Goal: Task Accomplishment & Management: Use online tool/utility

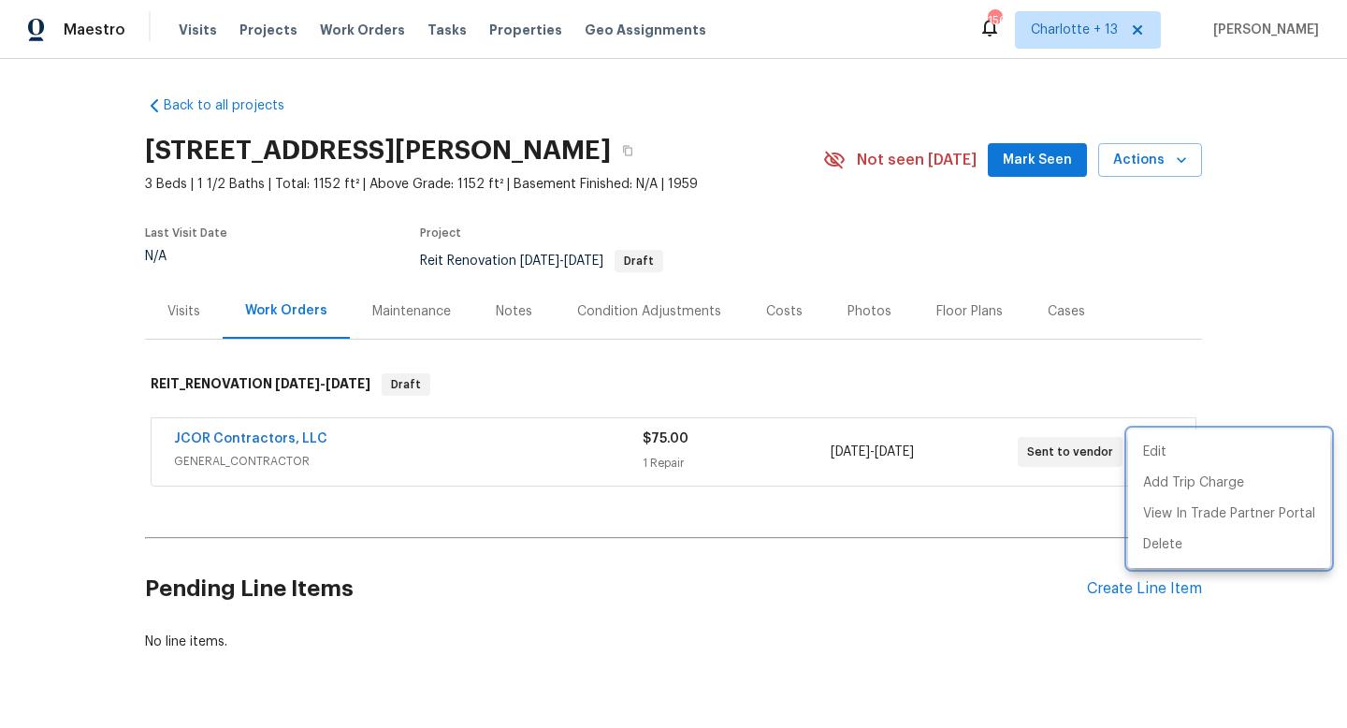
click at [259, 26] on div at bounding box center [673, 364] width 1347 height 728
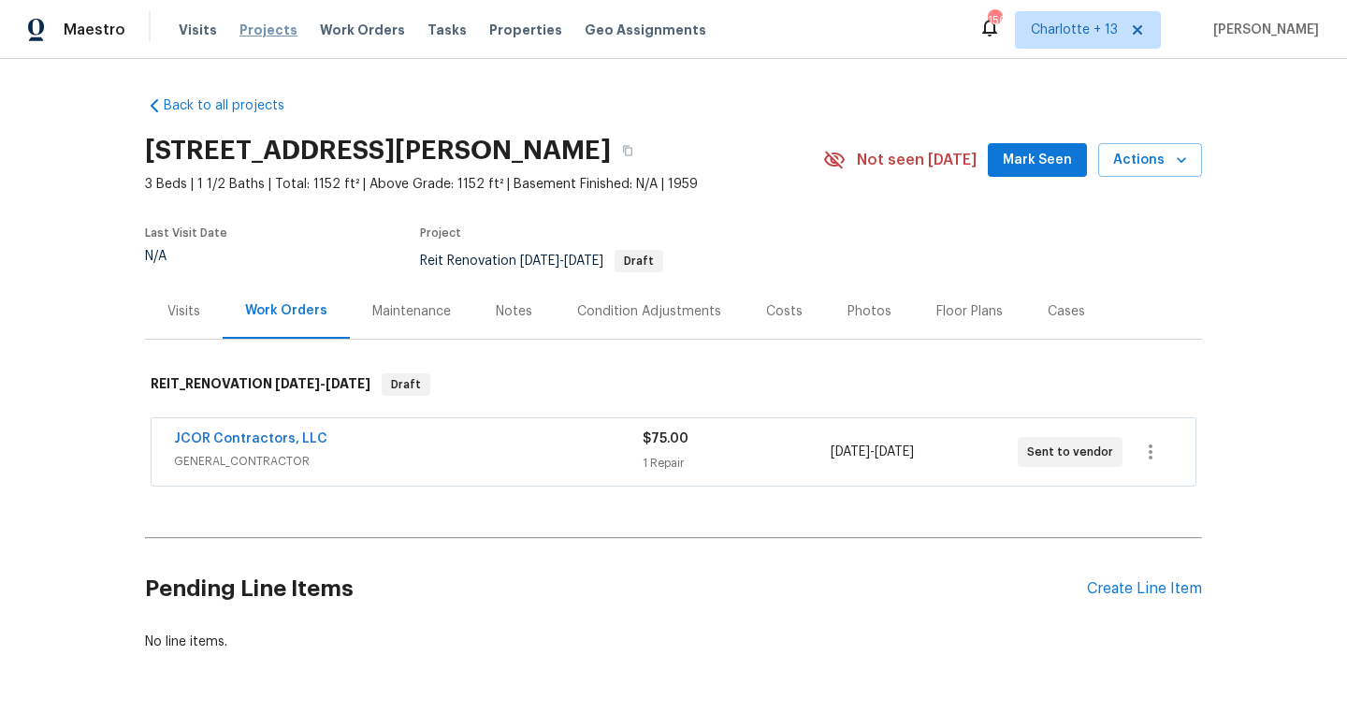
click at [255, 34] on span "Projects" at bounding box center [269, 30] width 58 height 19
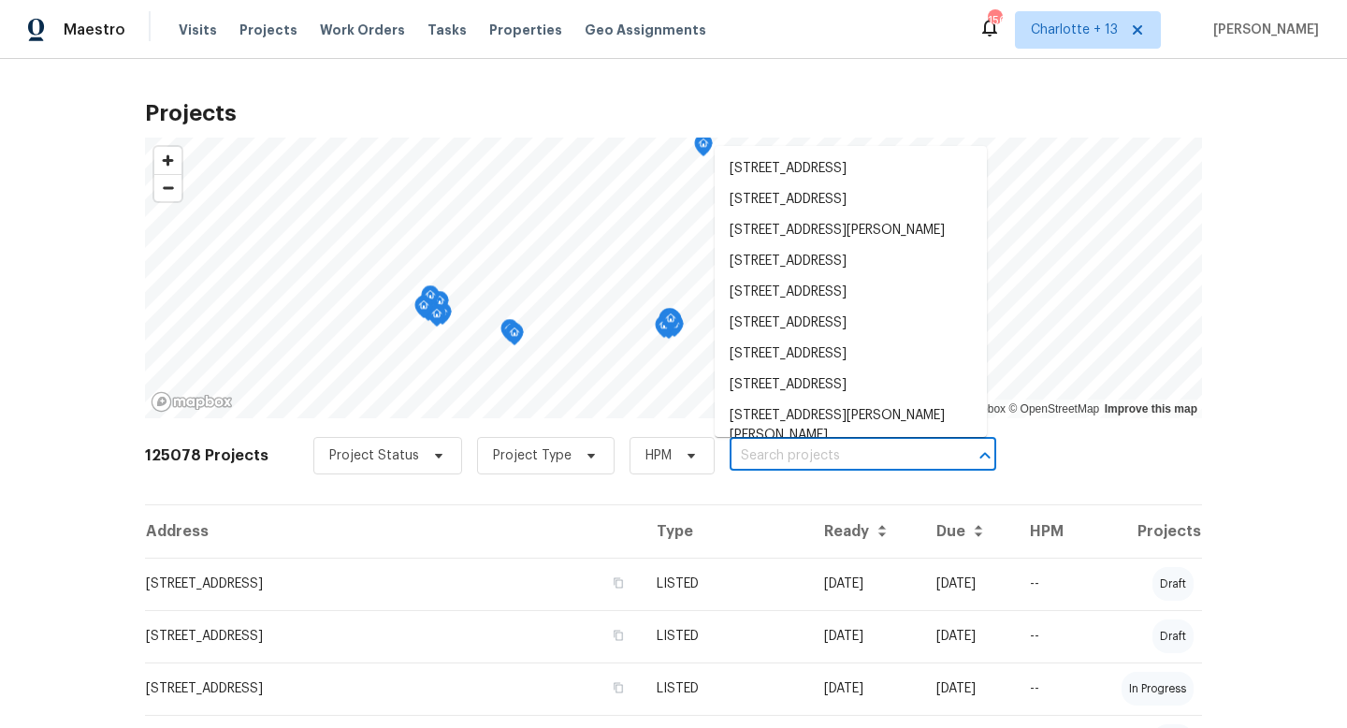
click at [736, 453] on input "text" at bounding box center [837, 456] width 214 height 29
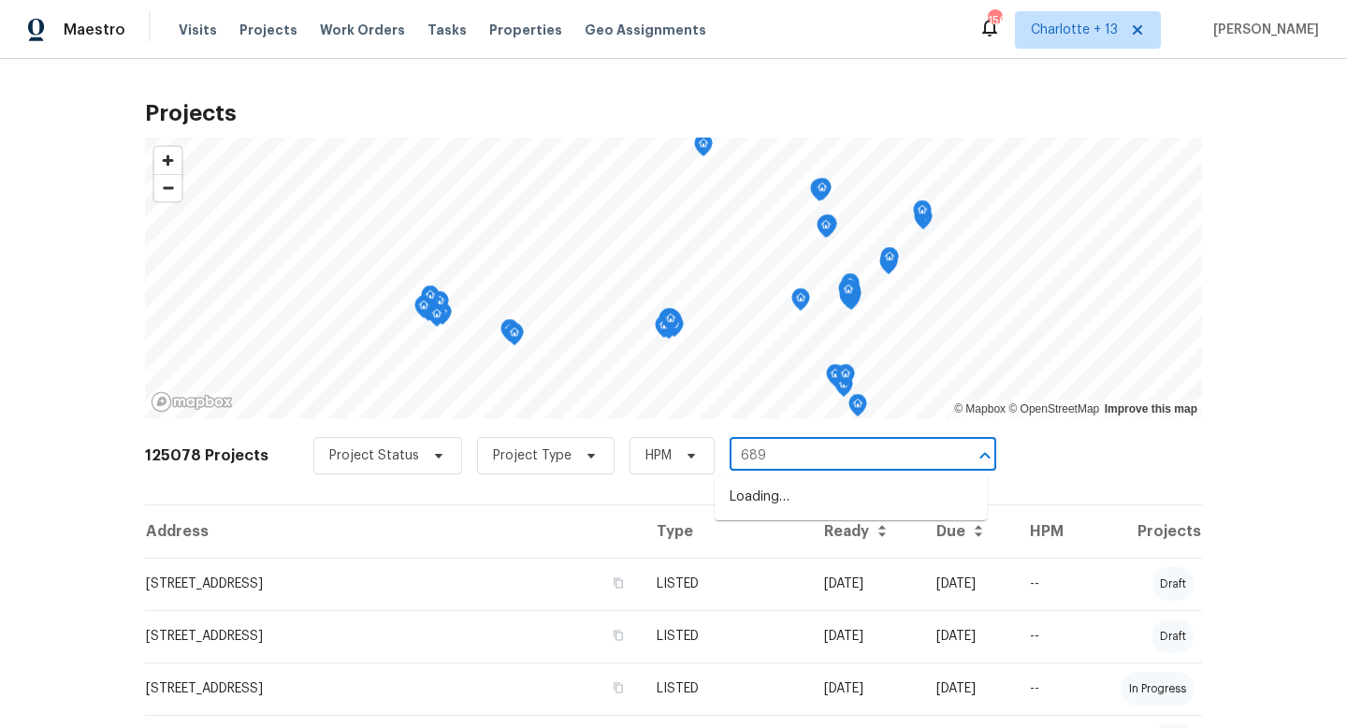
type input "6893"
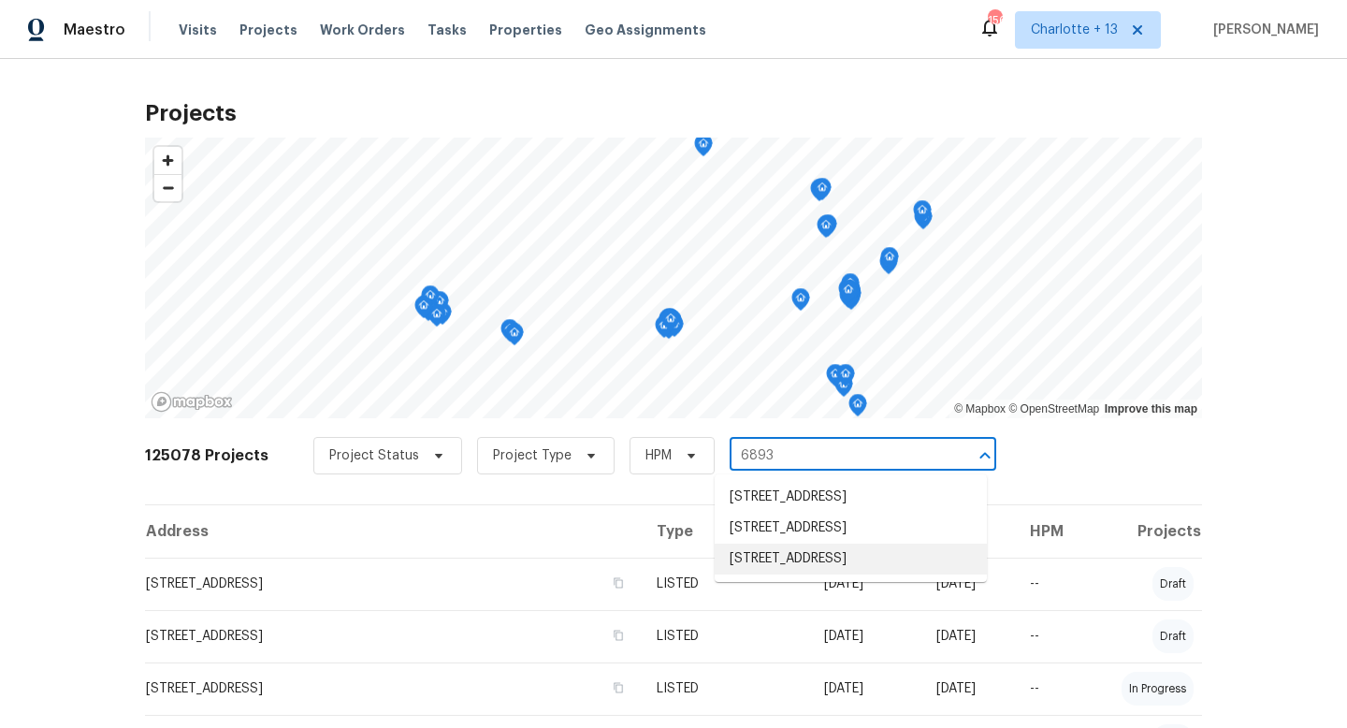
click at [775, 574] on li "[STREET_ADDRESS]" at bounding box center [851, 559] width 272 height 31
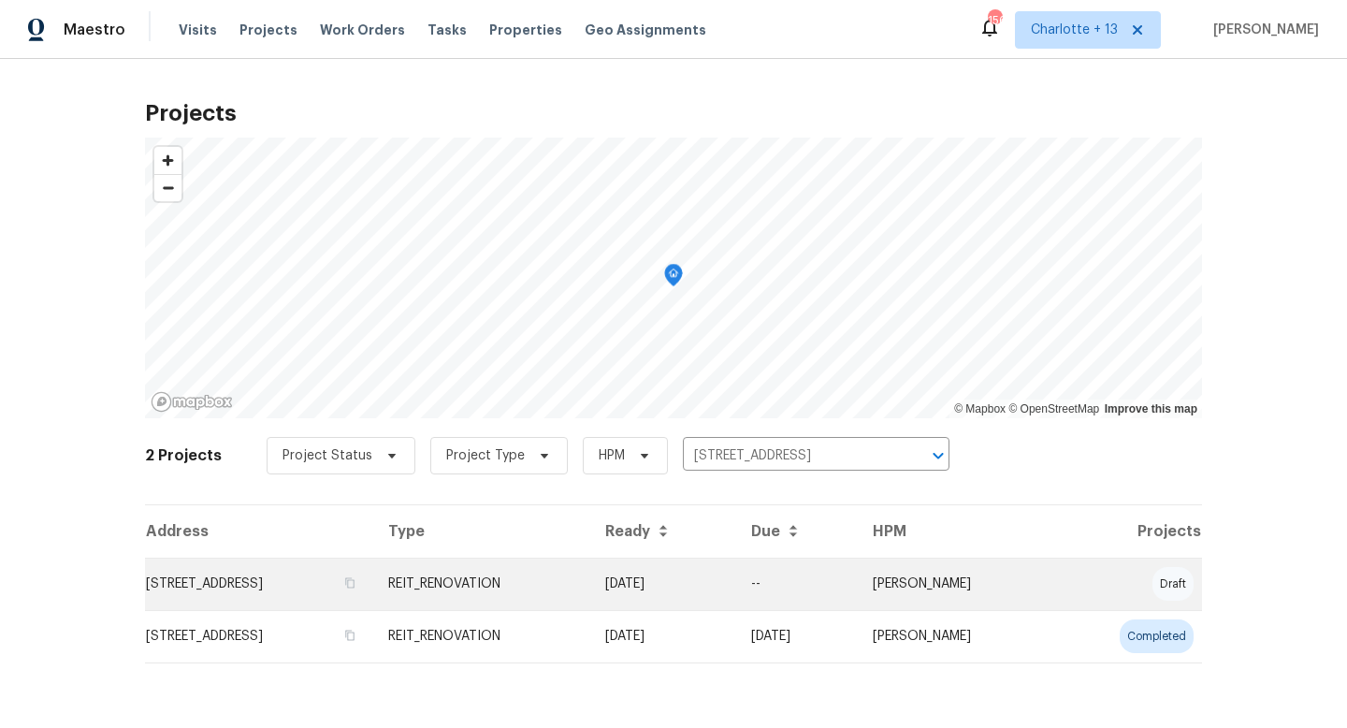
click at [590, 579] on td "REIT_RENOVATION" at bounding box center [481, 584] width 217 height 52
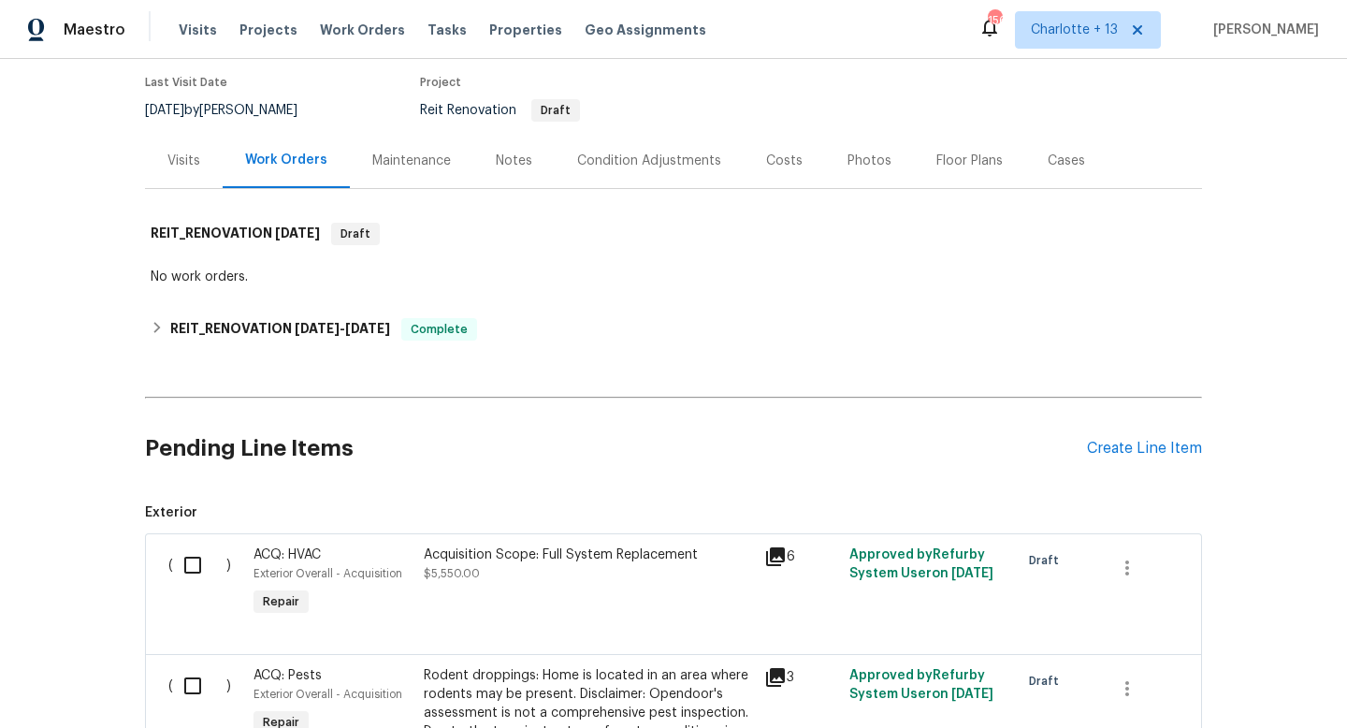
scroll to position [121, 0]
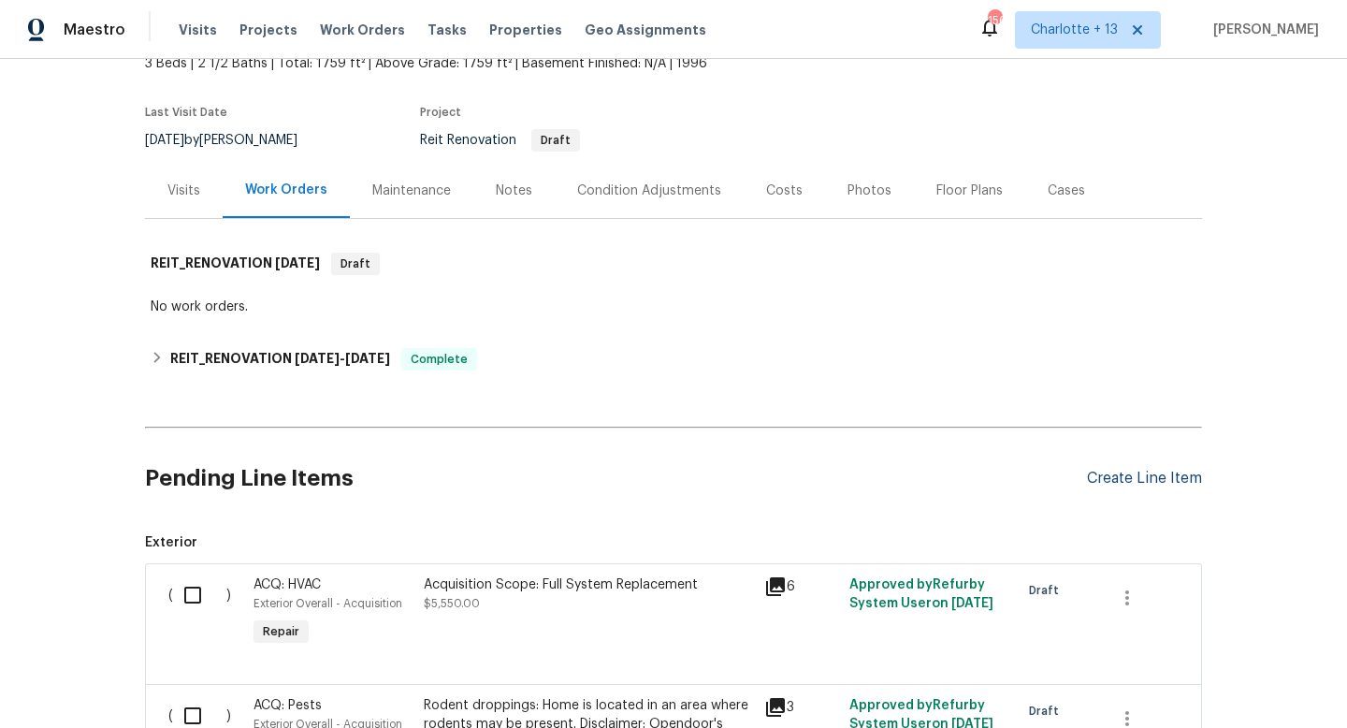
click at [1106, 475] on div "Create Line Item" at bounding box center [1144, 479] width 115 height 18
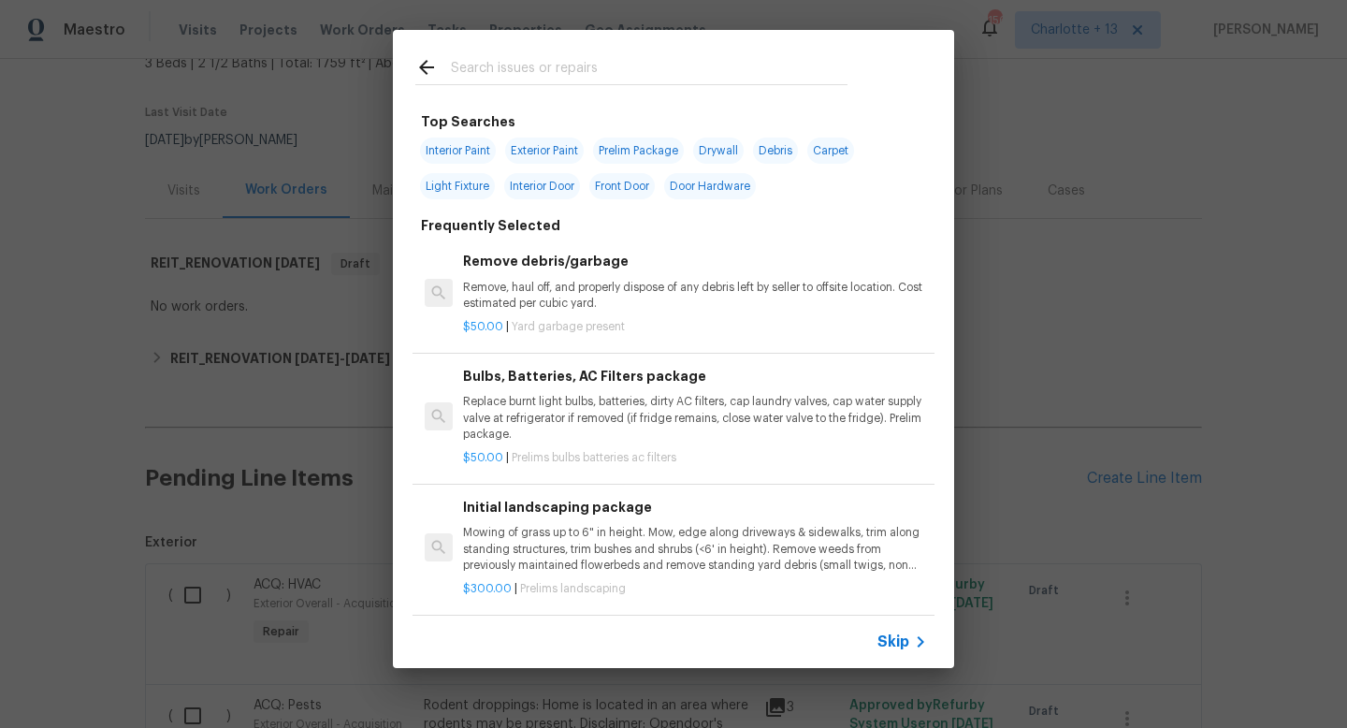
click at [1167, 247] on div "Top Searches Interior Paint Exterior Paint Prelim Package Drywall Debris Carpet…" at bounding box center [673, 349] width 1347 height 698
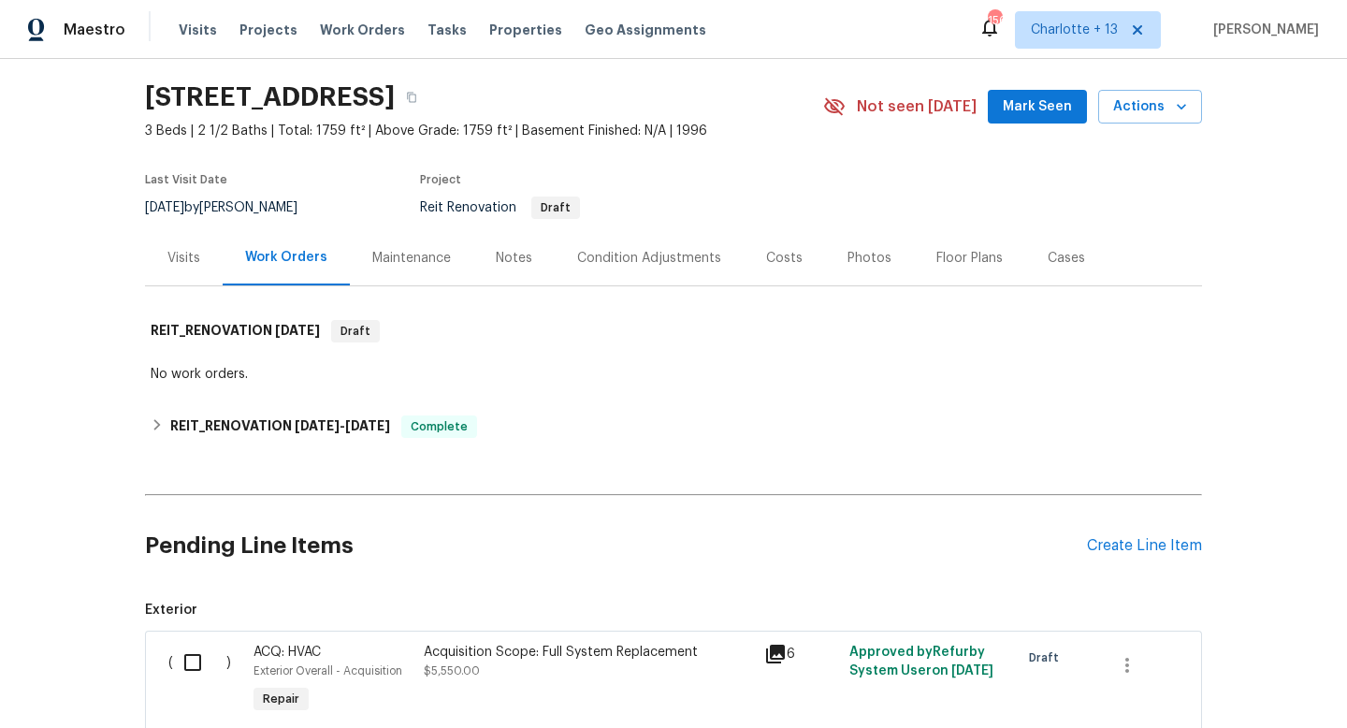
scroll to position [78, 0]
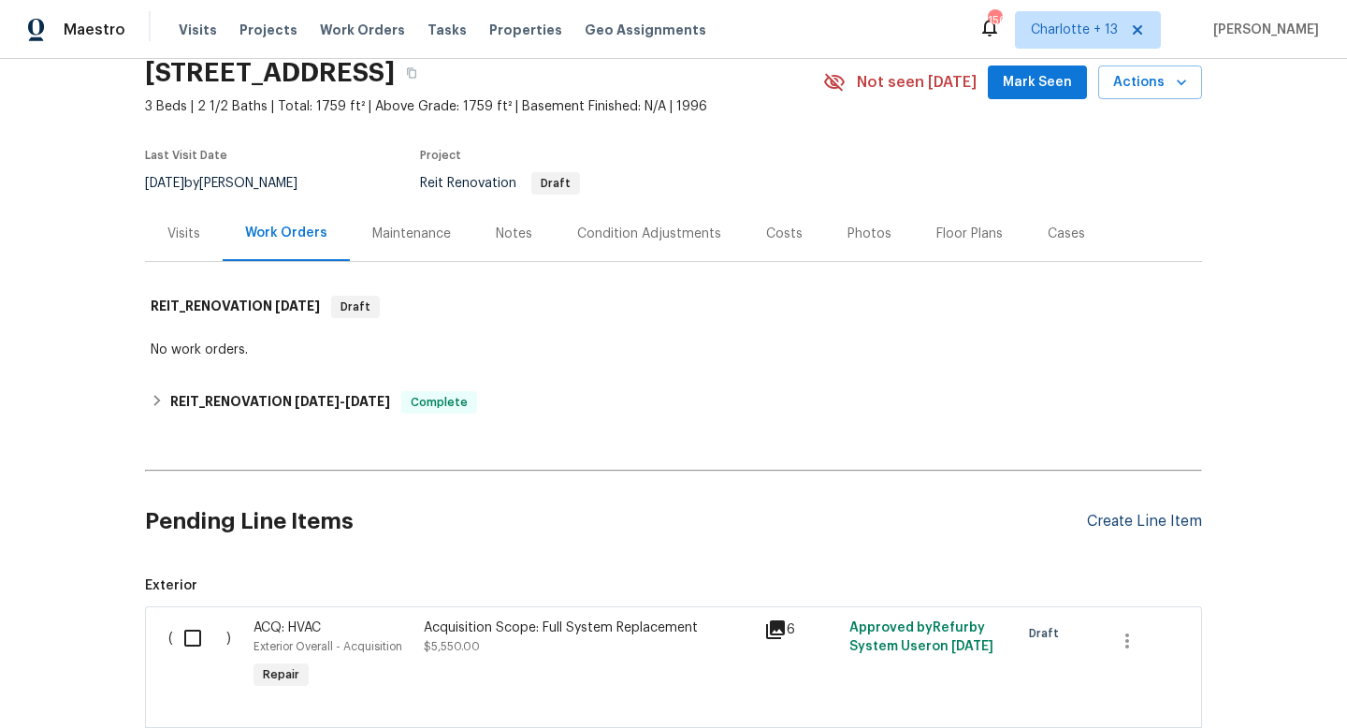
click at [1122, 521] on div "Create Line Item" at bounding box center [1144, 522] width 115 height 18
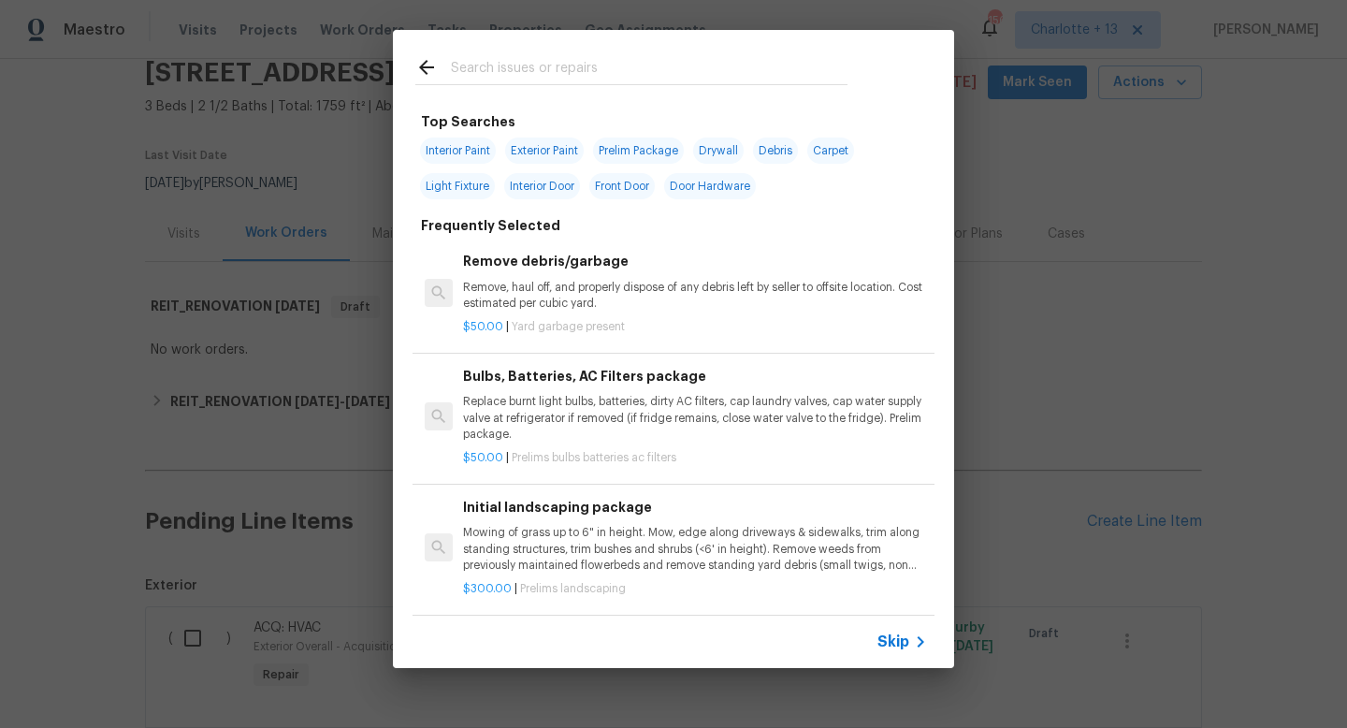
click at [573, 63] on input "text" at bounding box center [649, 70] width 397 height 28
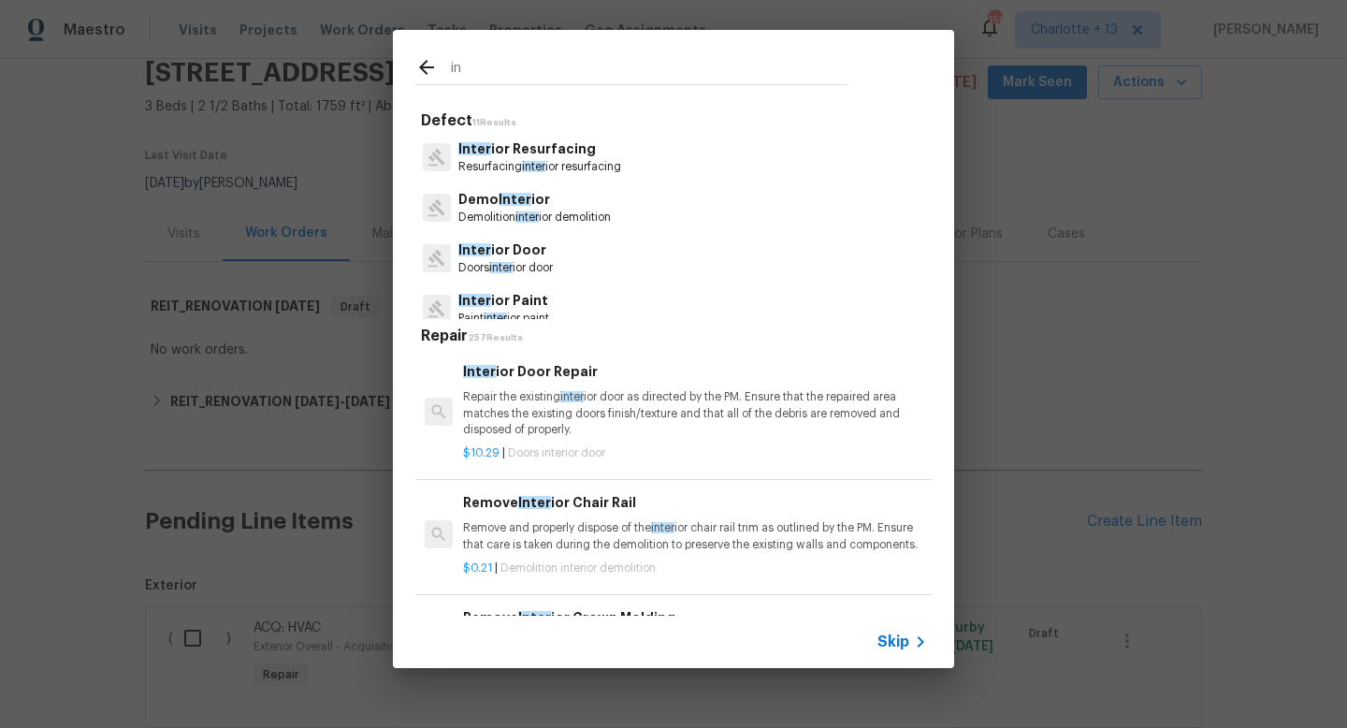
type input "i"
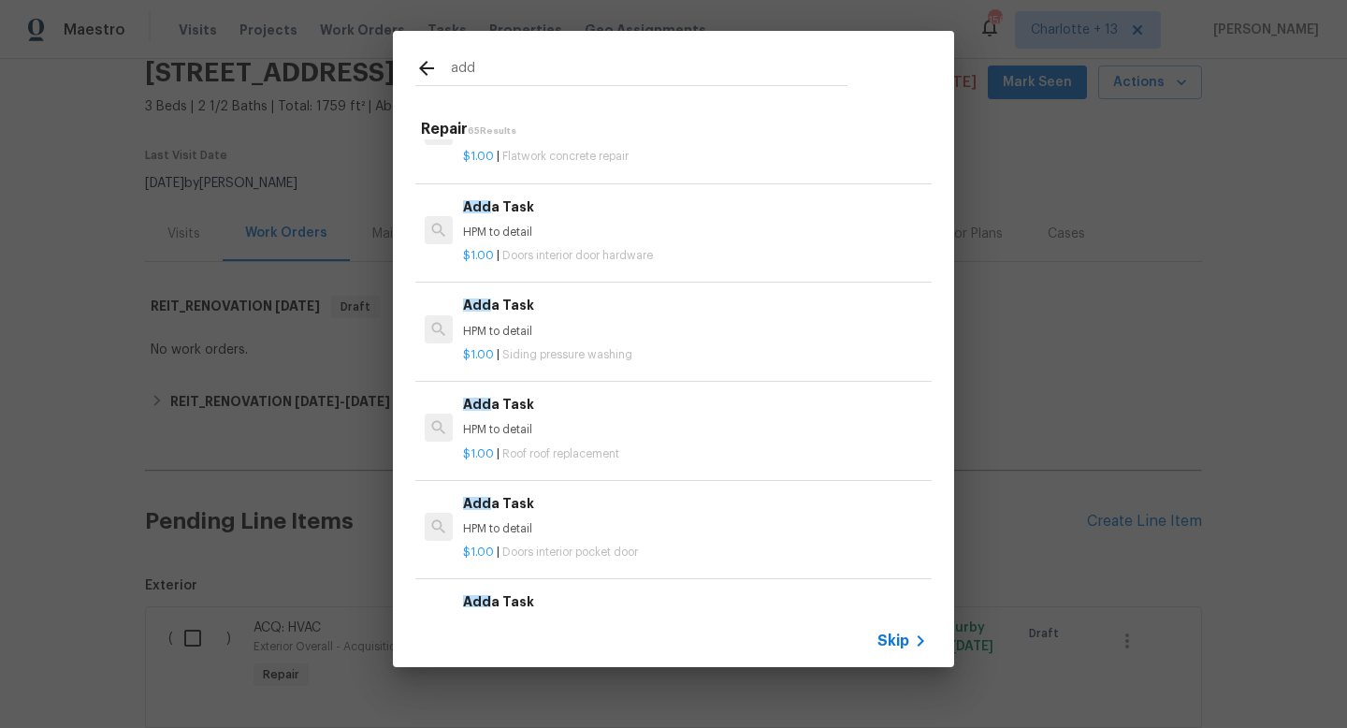
scroll to position [462, 0]
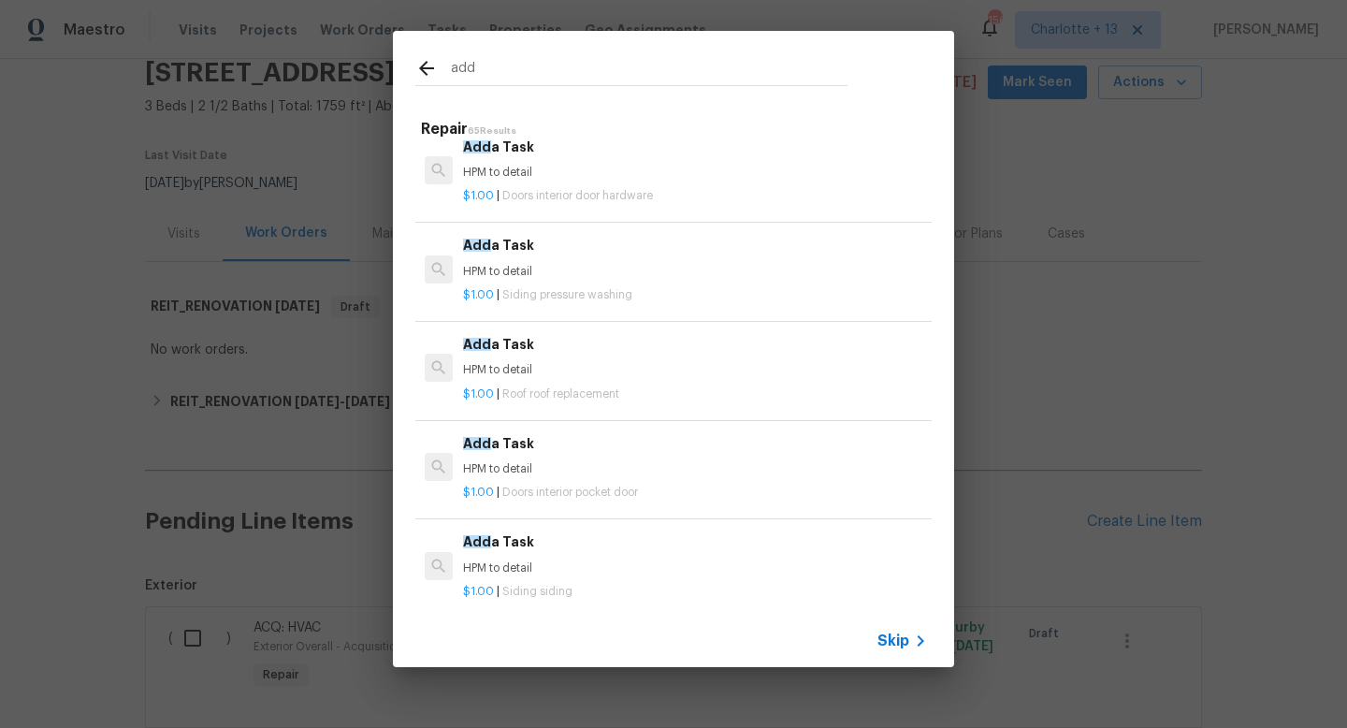
type input "add"
click at [568, 384] on div "$1.00 | Roof roof replacement" at bounding box center [695, 390] width 464 height 23
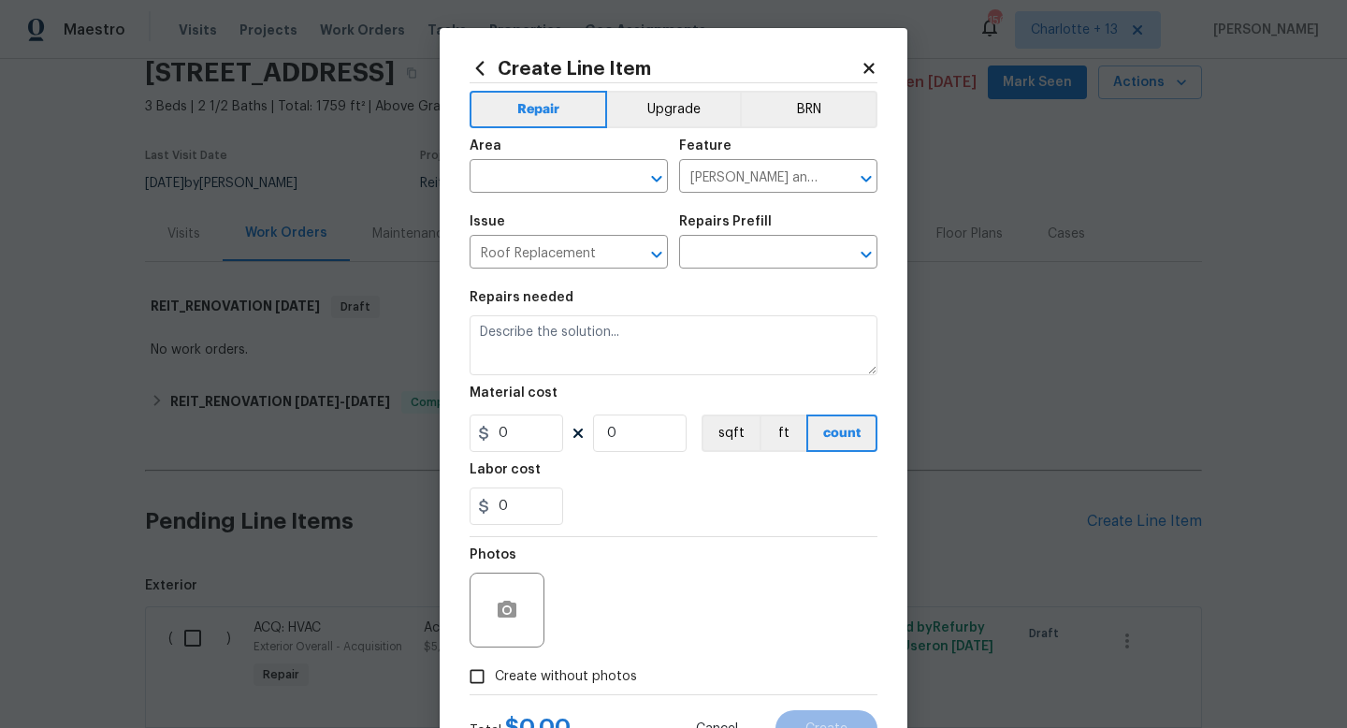
type input "Add a Task $1.00"
type textarea "HPM to detail"
type input "1"
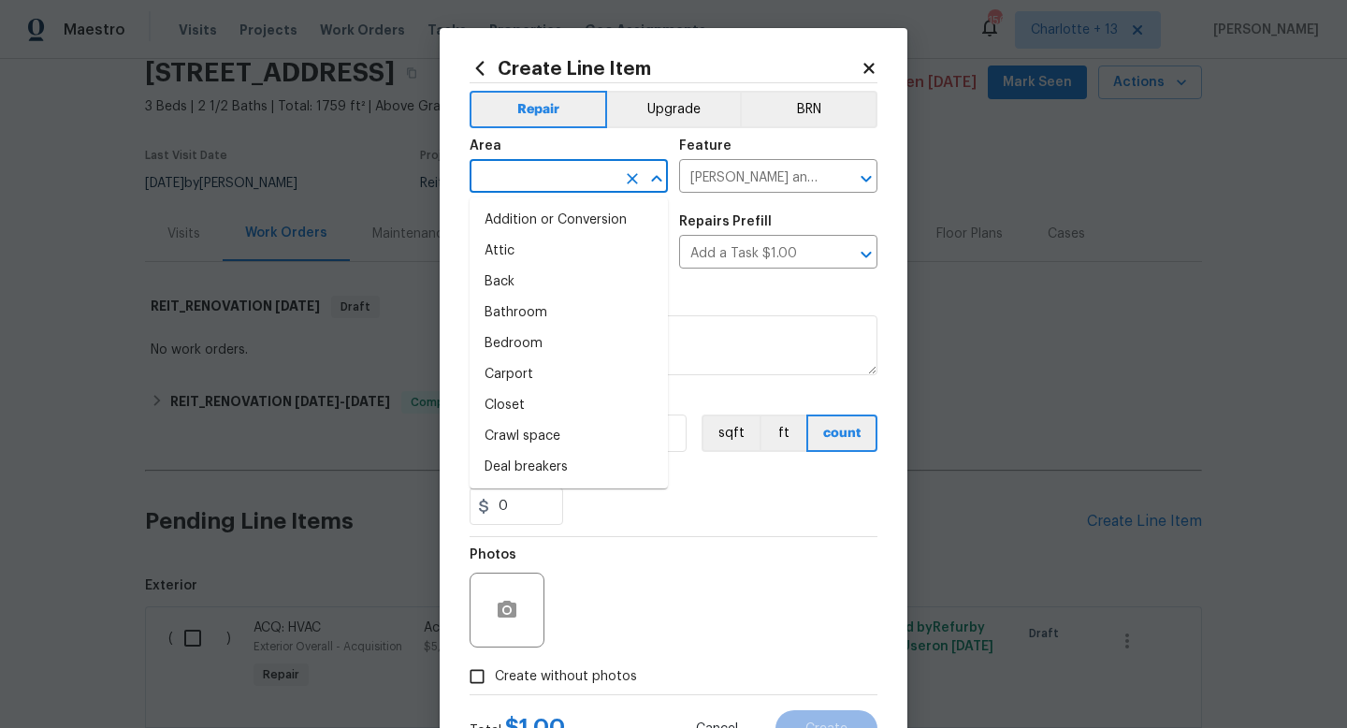
click at [596, 176] on input "text" at bounding box center [543, 178] width 146 height 29
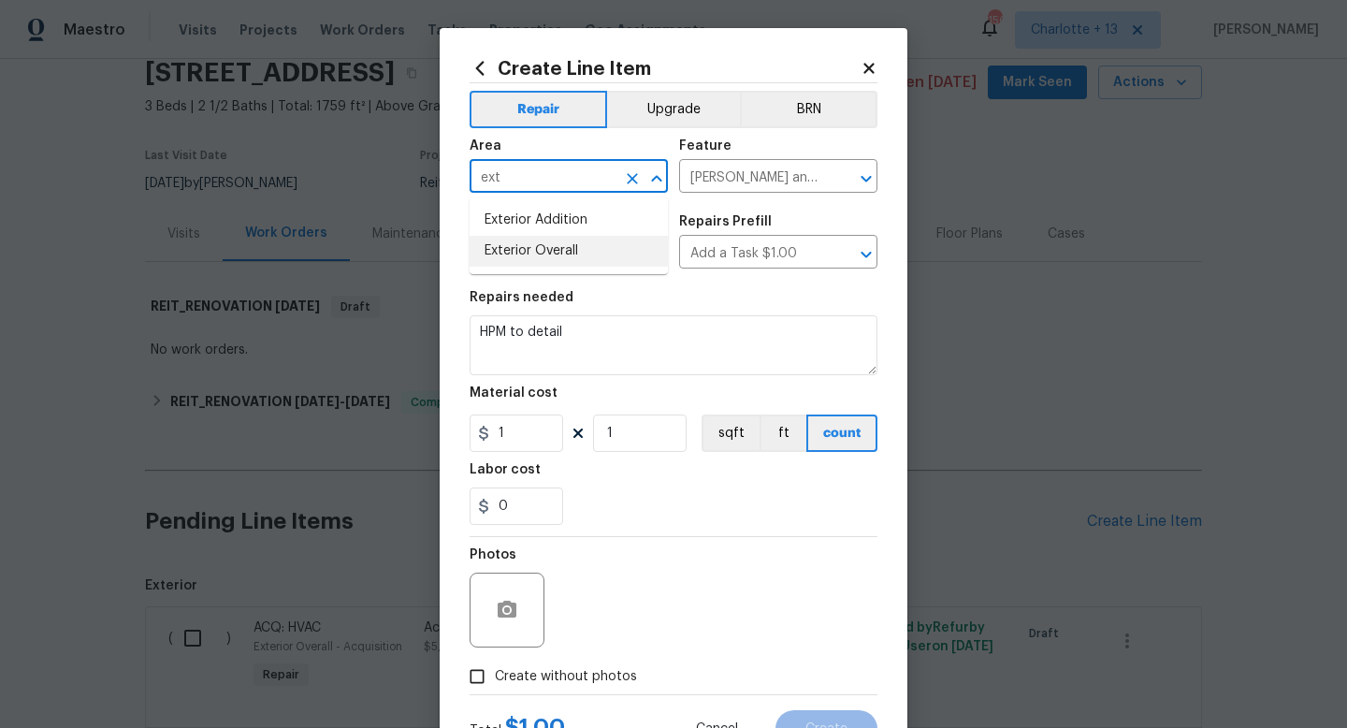
click at [552, 249] on li "Exterior Overall" at bounding box center [569, 251] width 198 height 31
type input "Exterior Overall"
click at [531, 432] on input "1" at bounding box center [517, 432] width 94 height 37
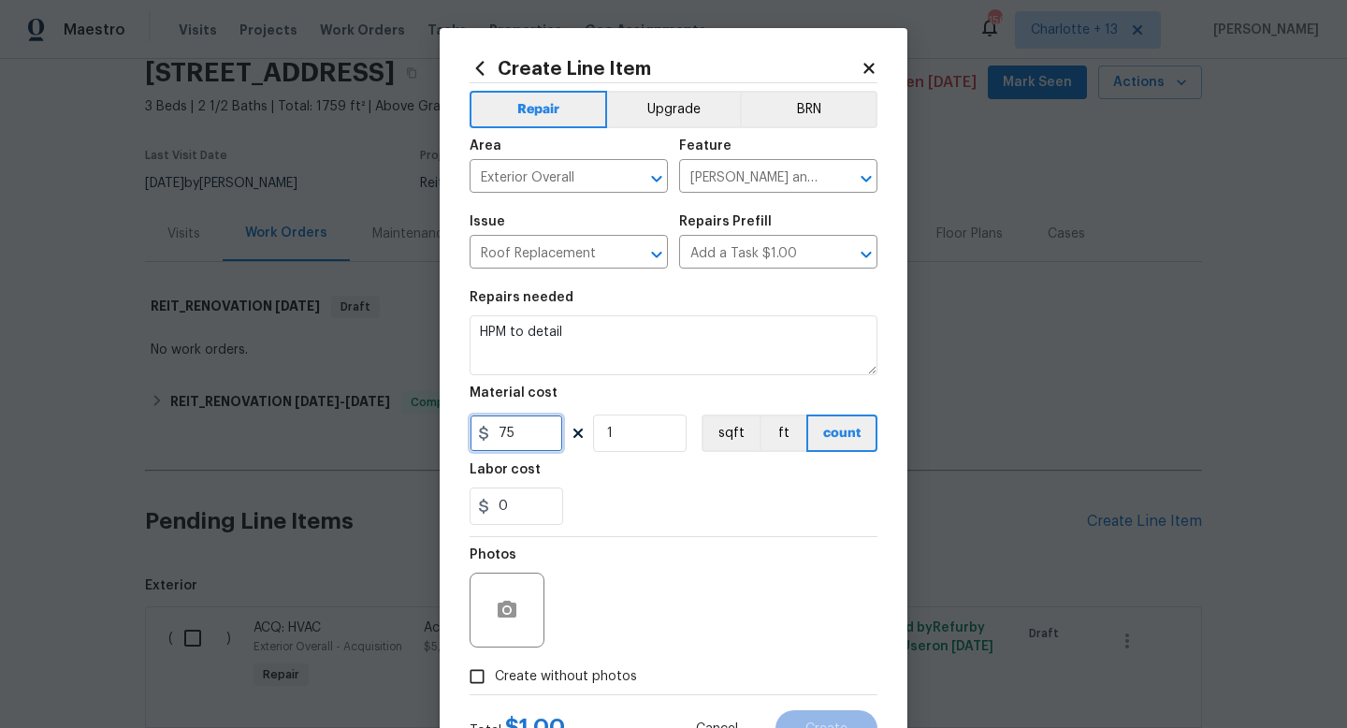
type input "75"
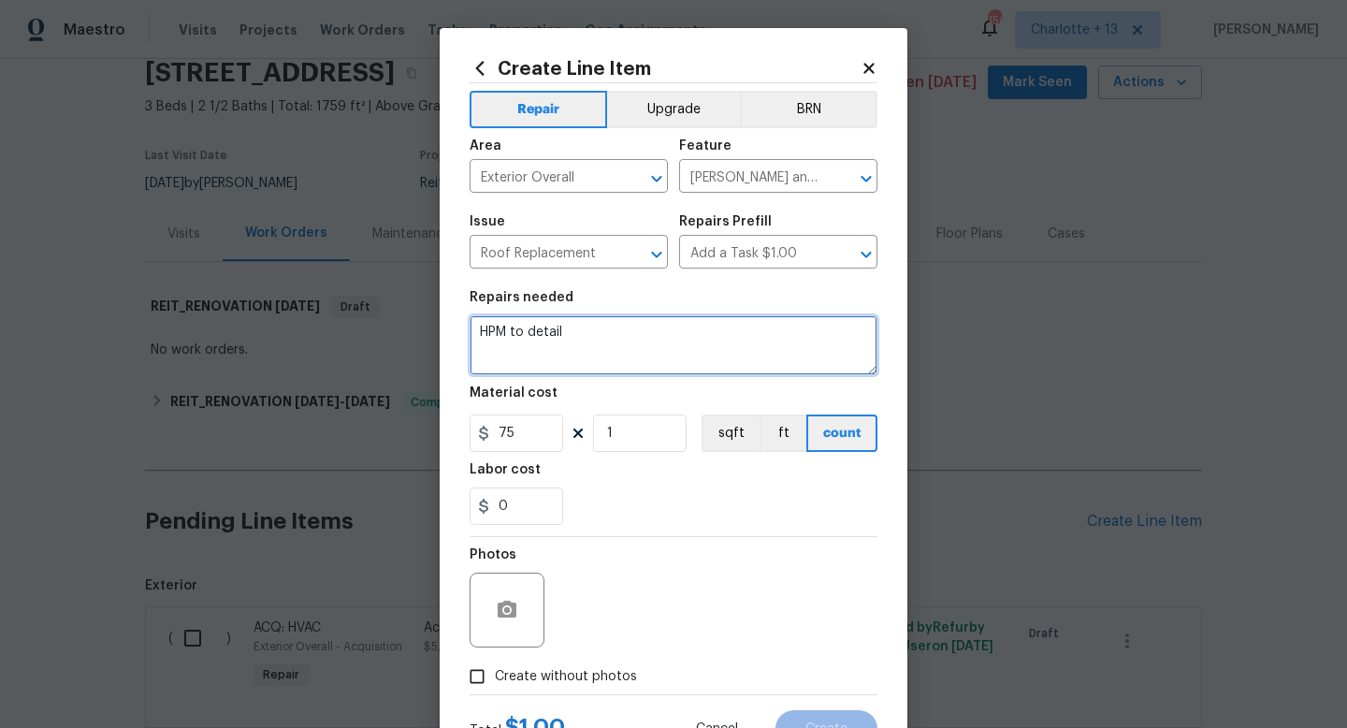
click at [570, 335] on textarea "HPM to detail" at bounding box center [674, 345] width 408 height 60
paste textarea "Dishwasher machine drain leak underneath the kitchen sink and master bathroom s…"
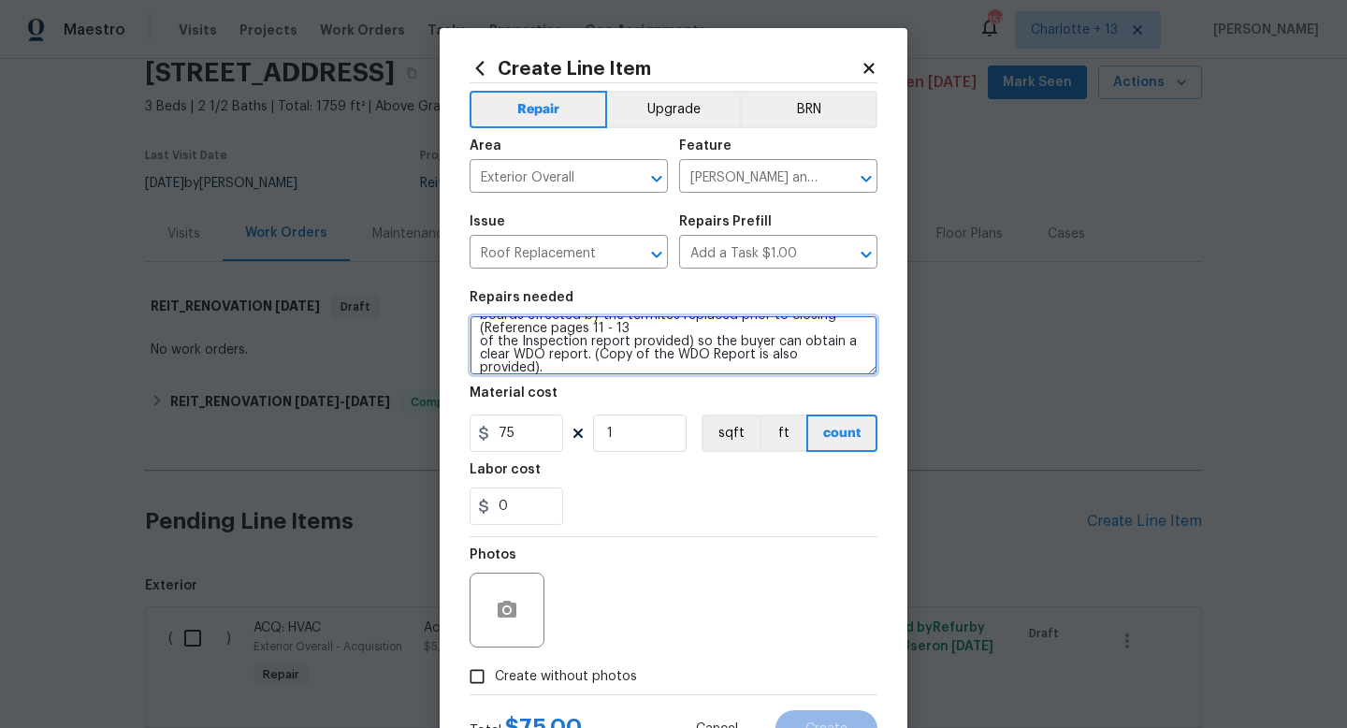
scroll to position [79, 0]
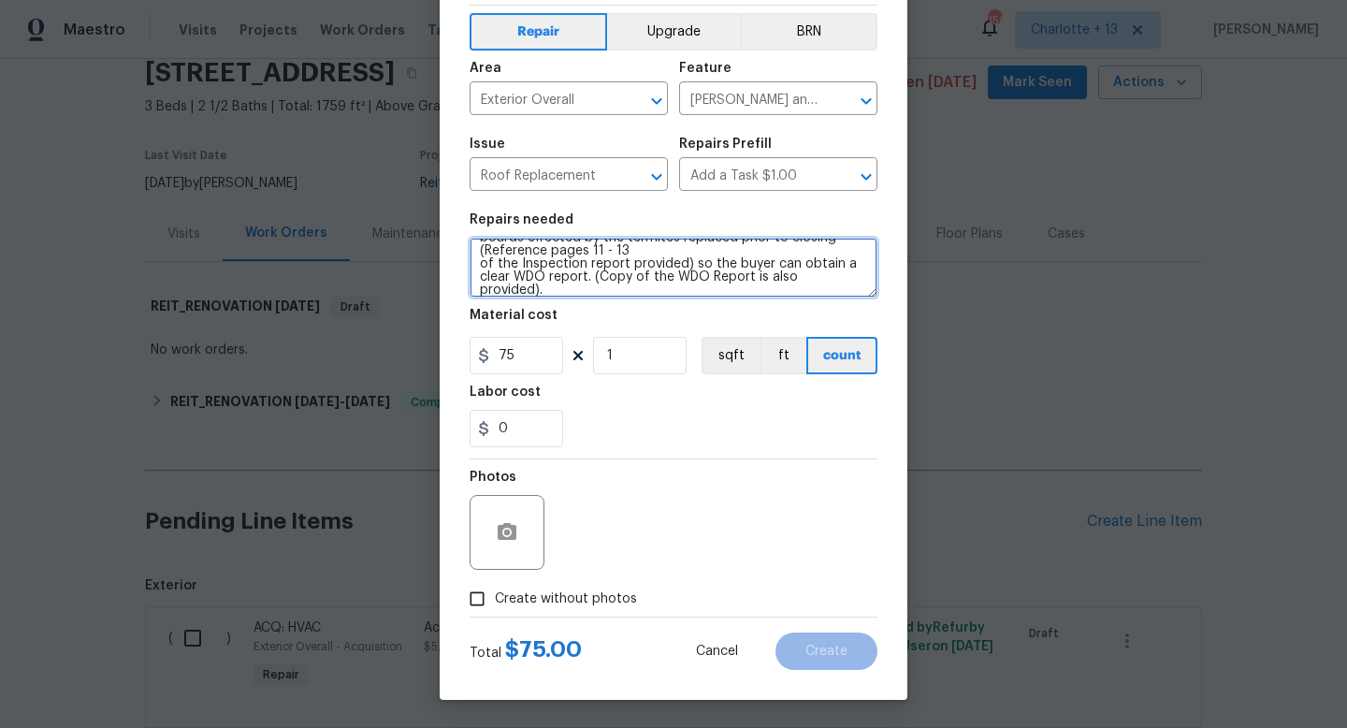
type textarea "HPM to detail Dishwasher machine drain leak underneath the kitchen sink and mas…"
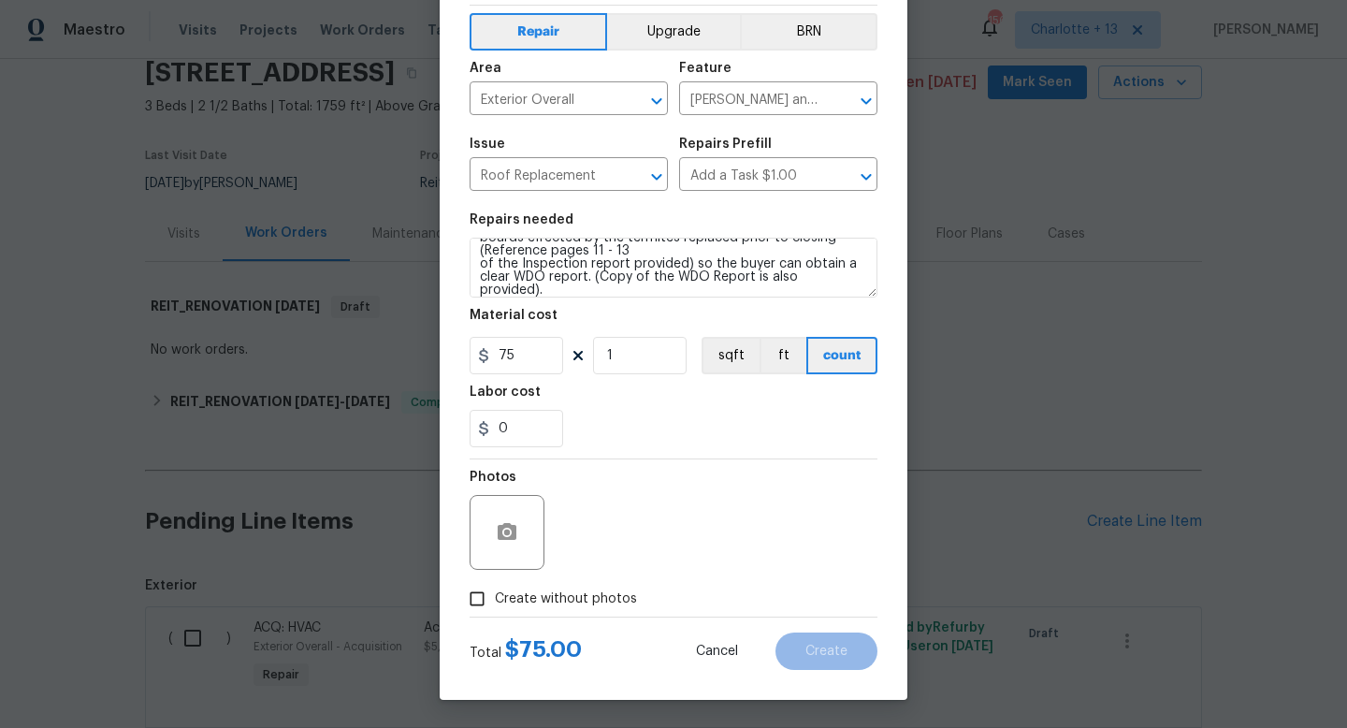
click at [476, 597] on input "Create without photos" at bounding box center [477, 599] width 36 height 36
checkbox input "true"
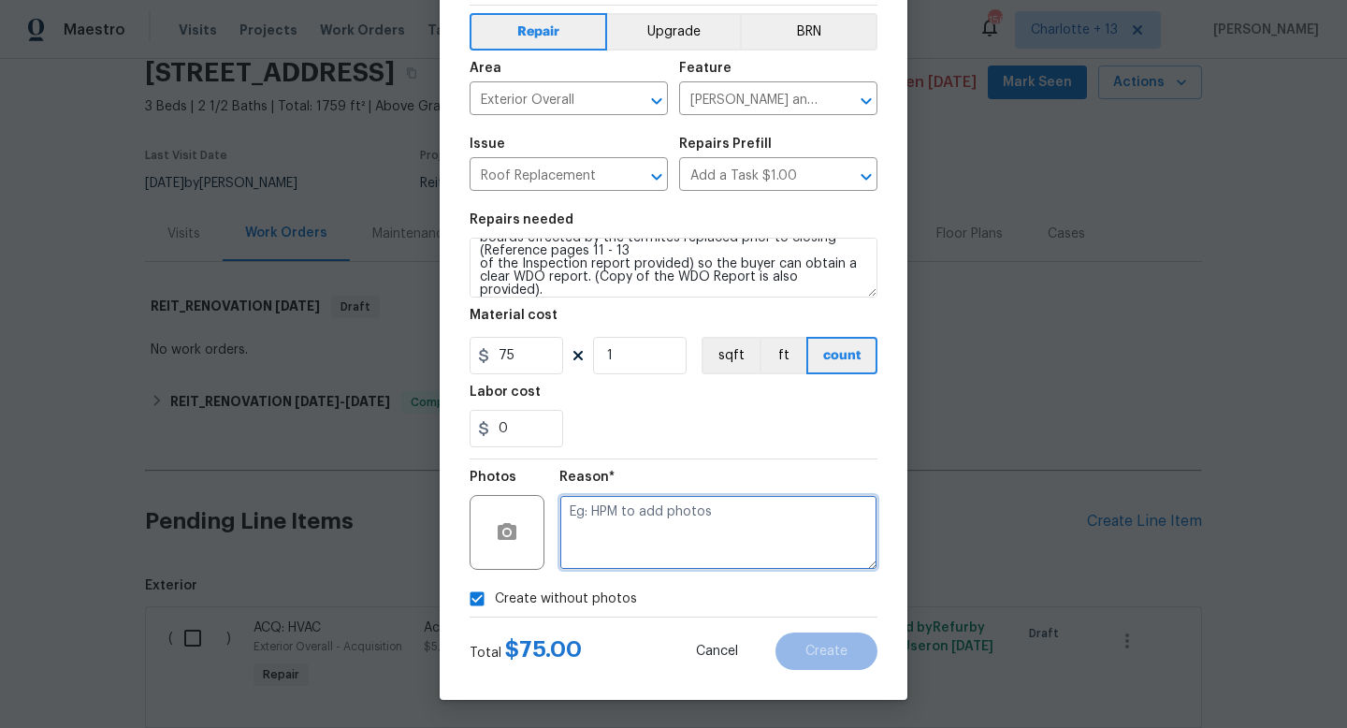
click at [591, 517] on textarea at bounding box center [718, 532] width 318 height 75
type textarea "quote Only"
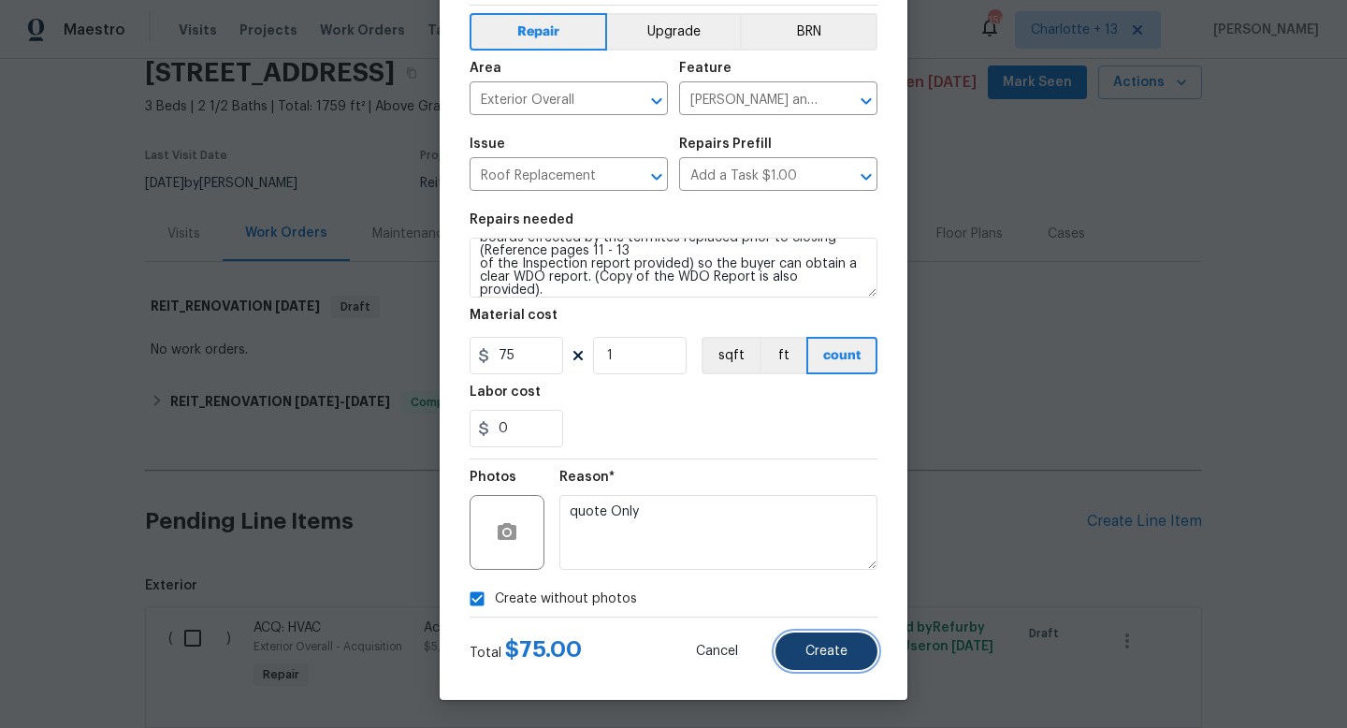
click at [821, 652] on span "Create" at bounding box center [827, 652] width 42 height 14
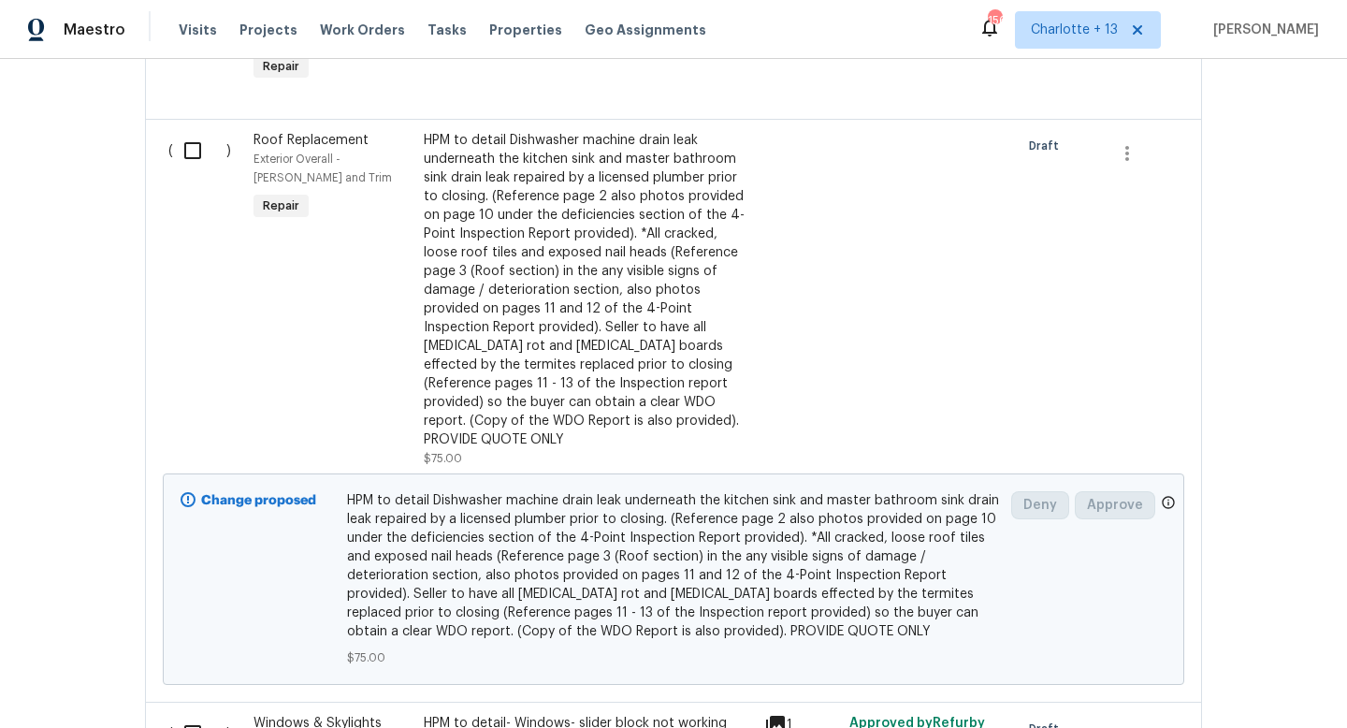
scroll to position [1213, 0]
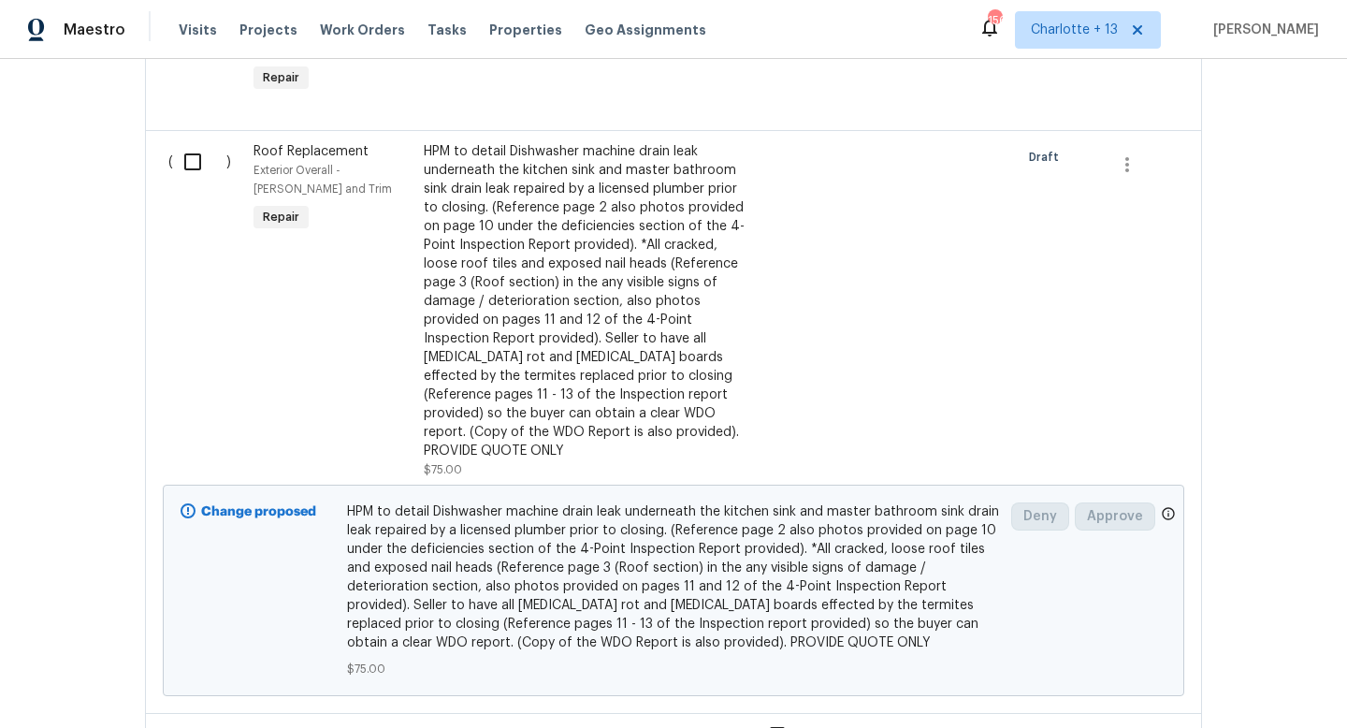
click at [190, 168] on input "checkbox" at bounding box center [199, 161] width 53 height 39
checkbox input "true"
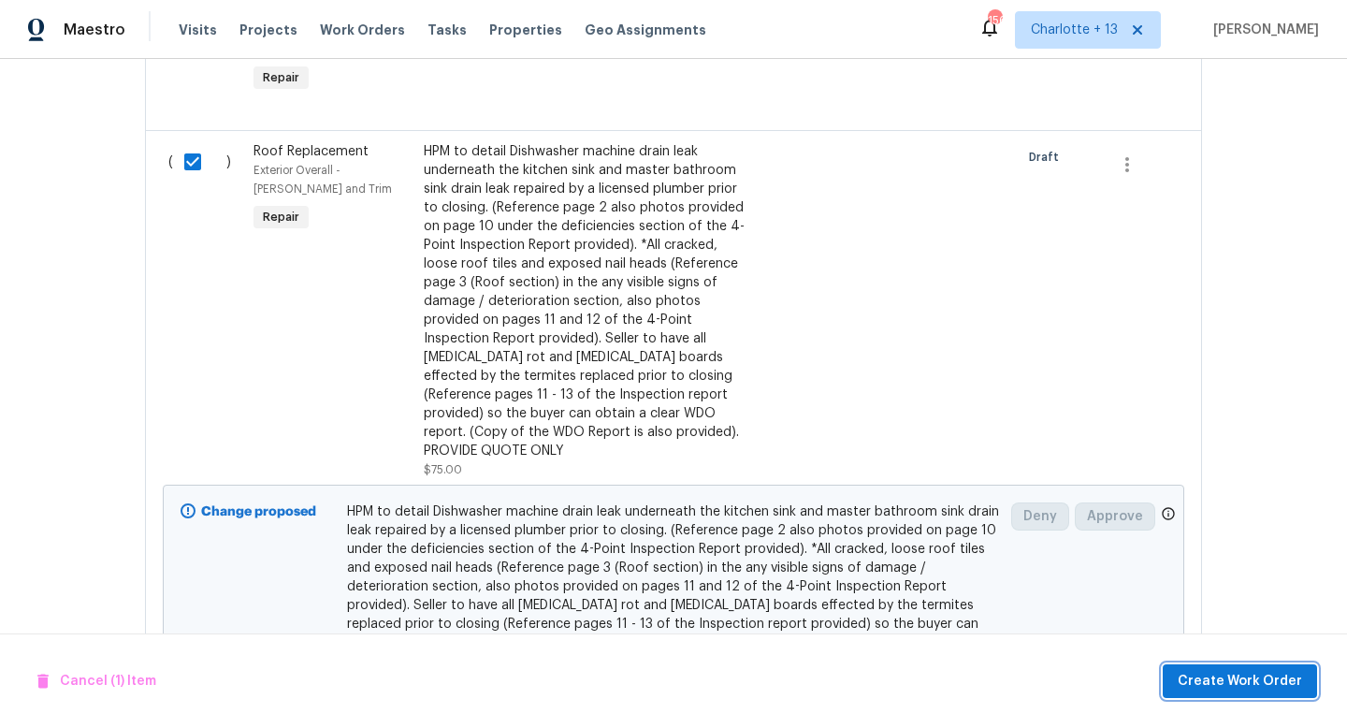
click at [1219, 683] on span "Create Work Order" at bounding box center [1240, 681] width 124 height 23
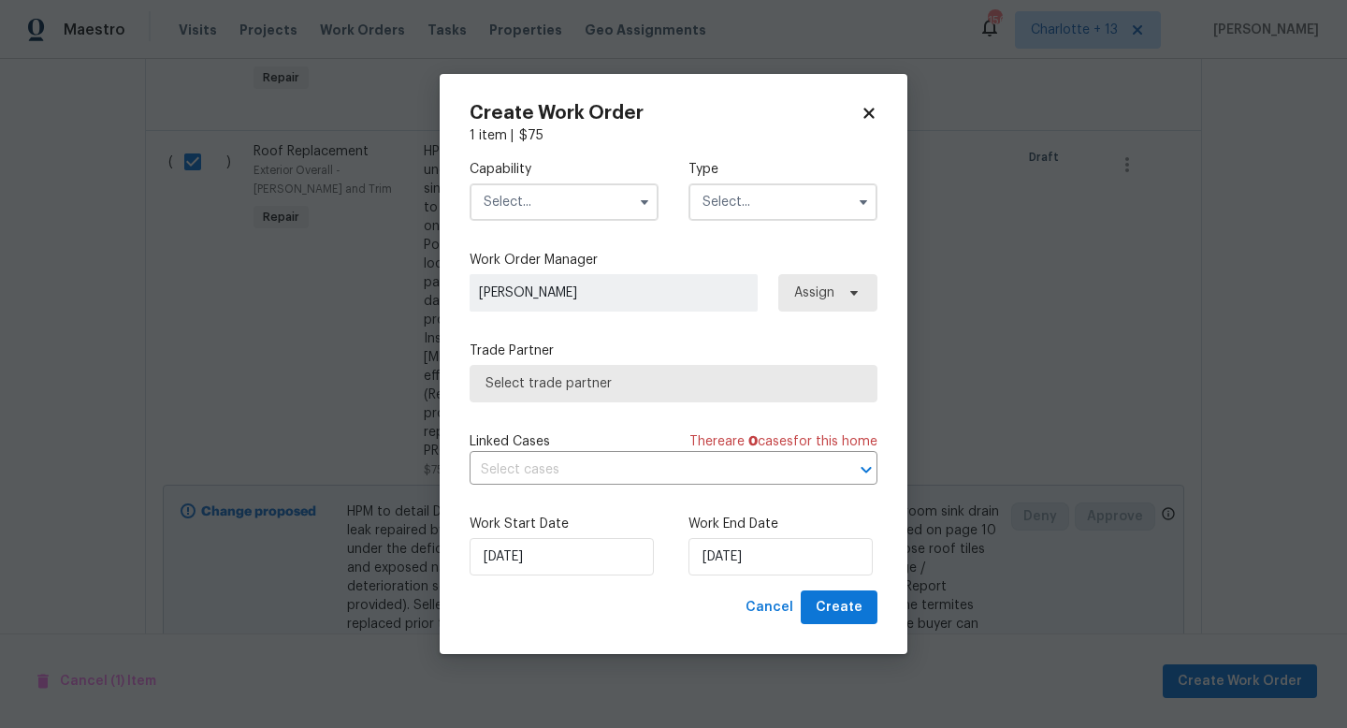
click at [602, 198] on input "text" at bounding box center [564, 201] width 189 height 37
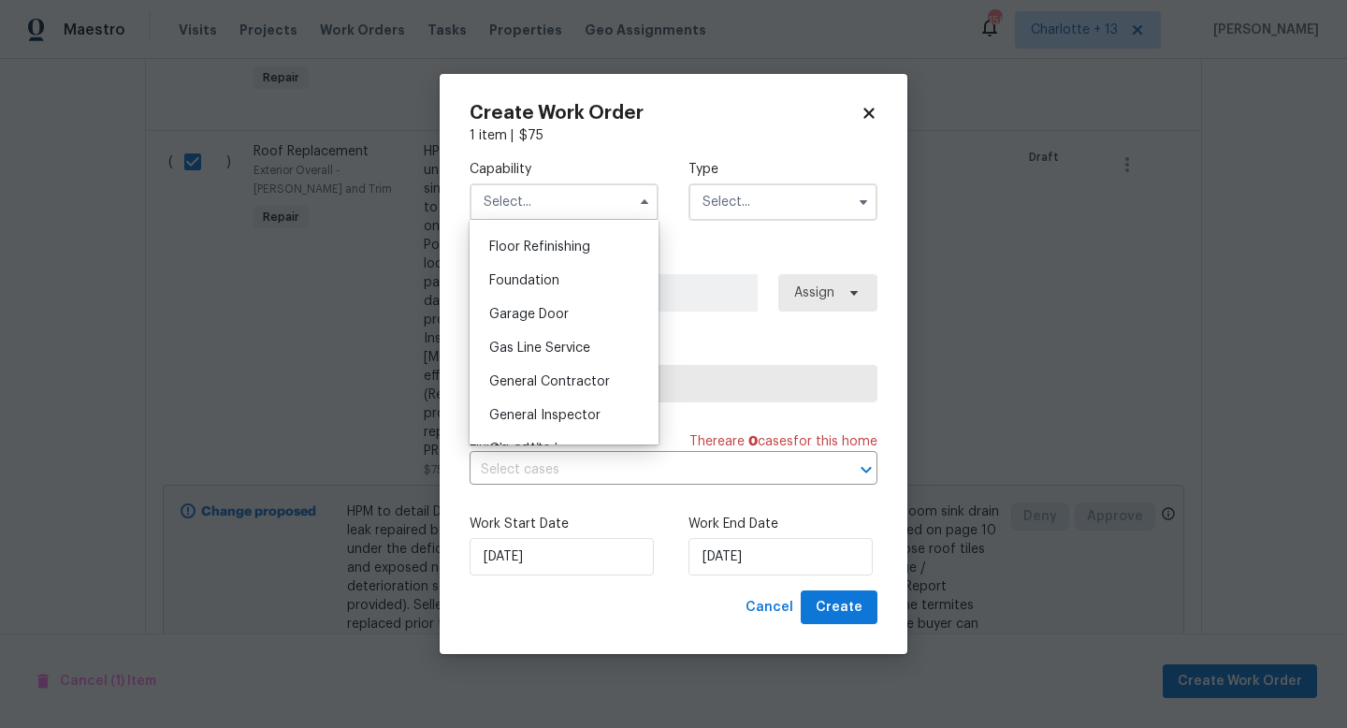
scroll to position [820, 0]
click at [559, 312] on span "General Contractor" at bounding box center [549, 316] width 121 height 13
type input "General Contractor"
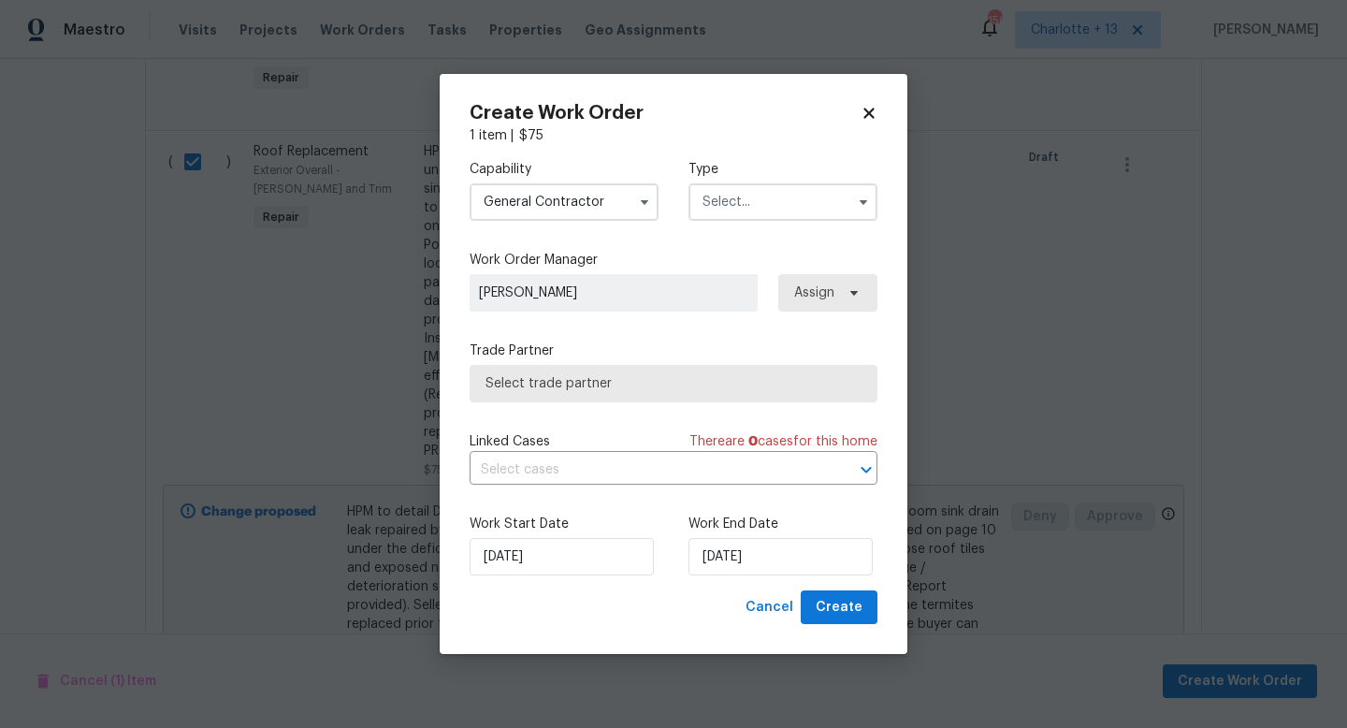
click at [746, 196] on input "text" at bounding box center [783, 201] width 189 height 37
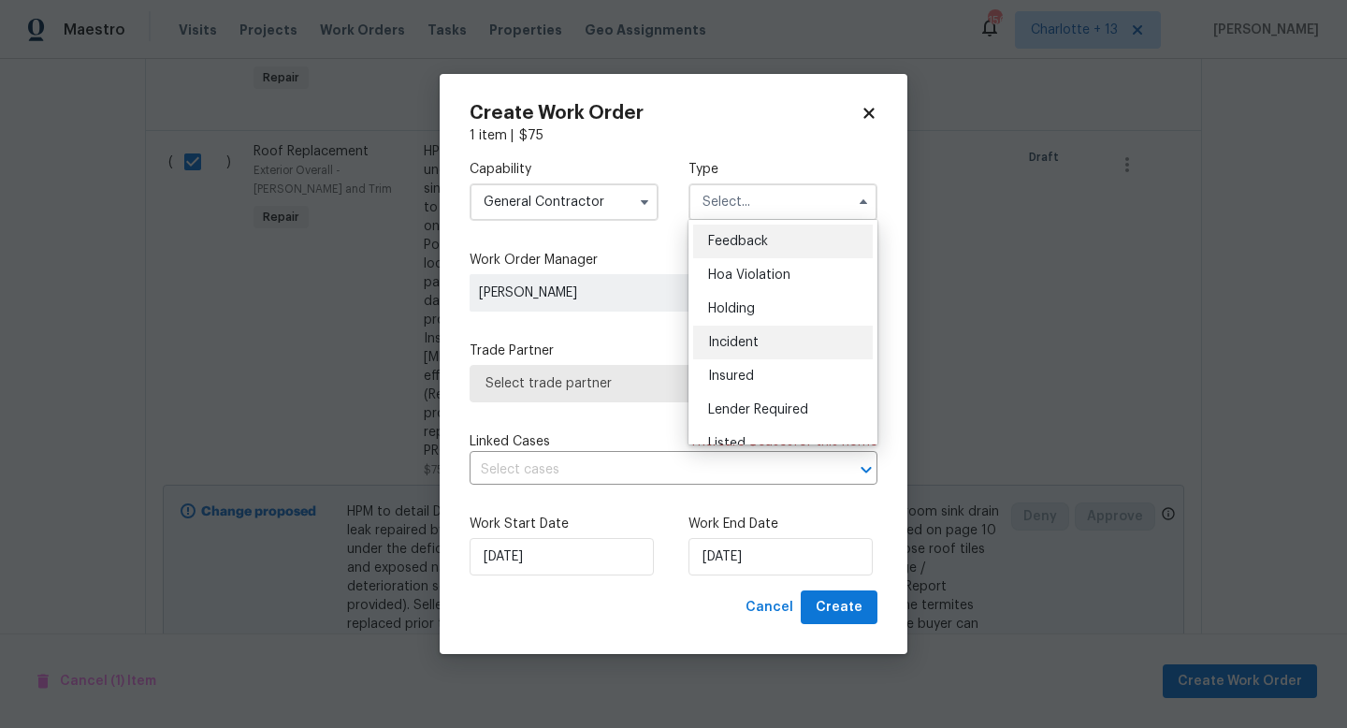
scroll to position [425, 0]
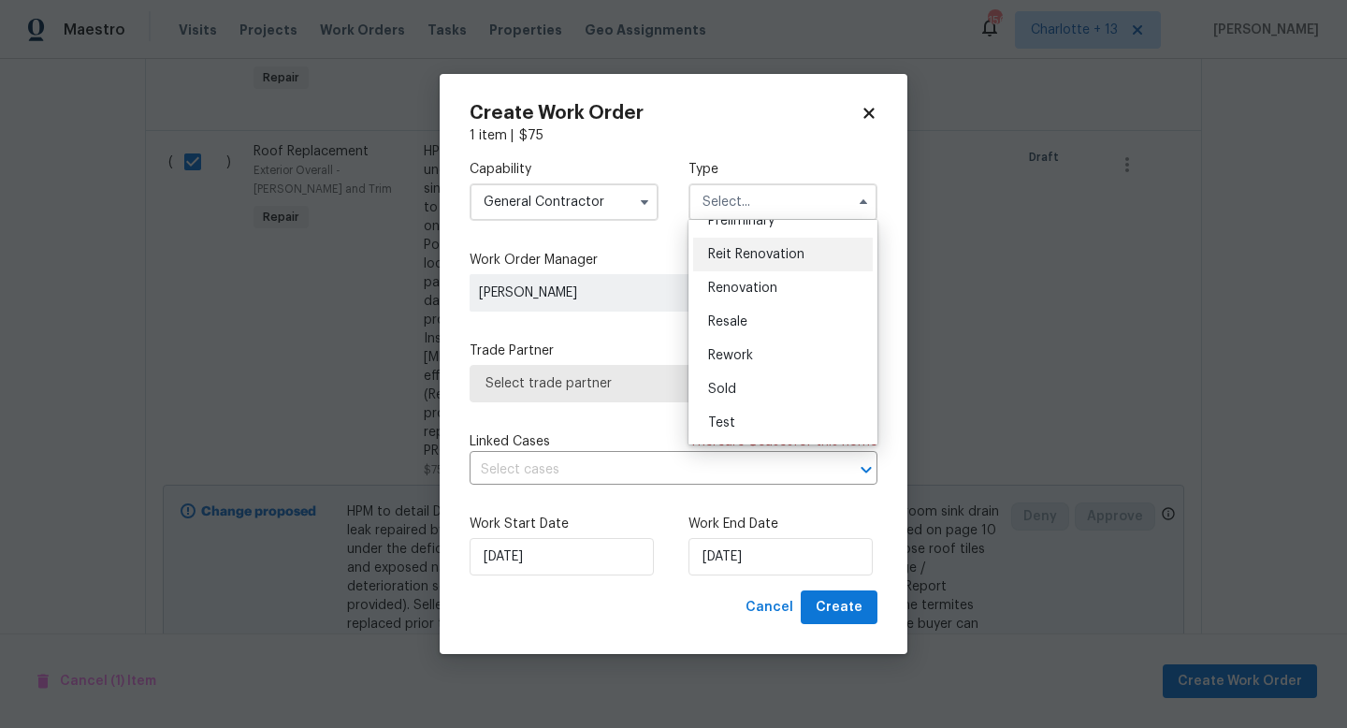
click at [760, 256] on span "Reit Renovation" at bounding box center [756, 254] width 96 height 13
type input "Reit Renovation"
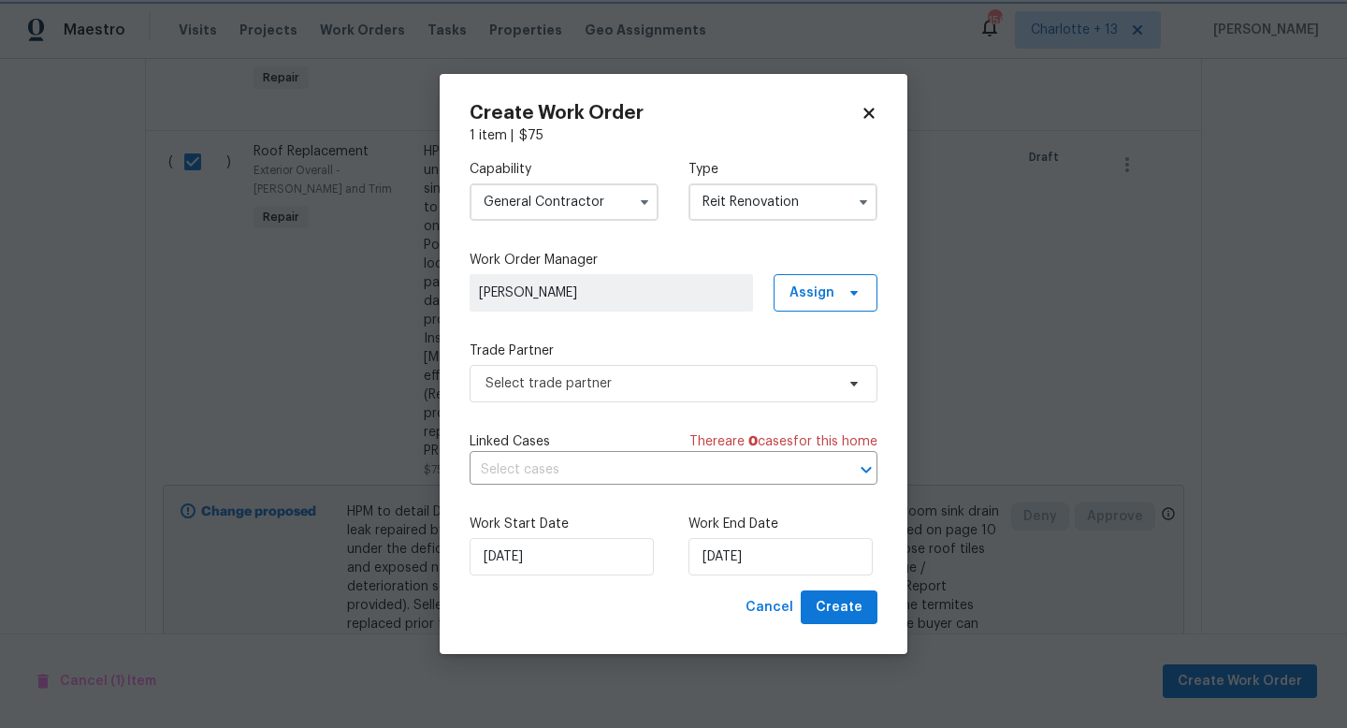
scroll to position [0, 0]
click at [624, 381] on span "Select trade partner" at bounding box center [660, 383] width 349 height 19
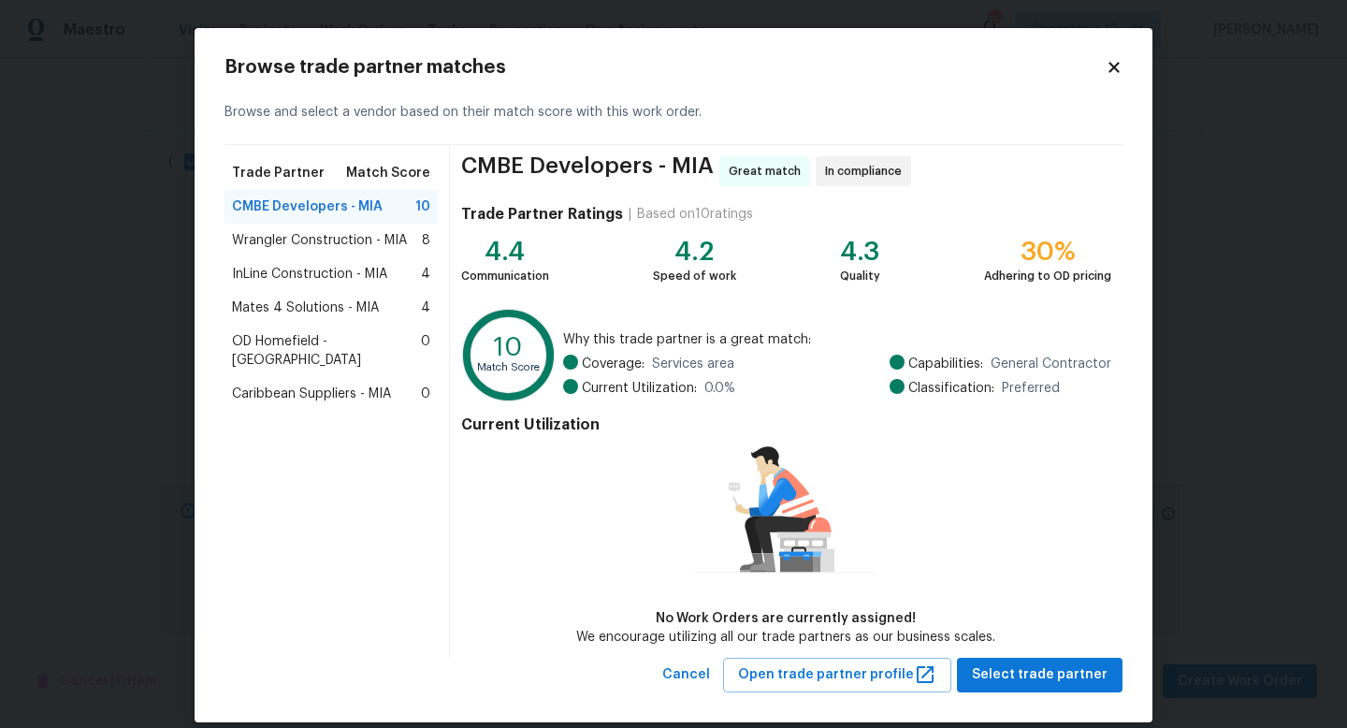
click at [311, 239] on span "Wrangler Construction - MIA" at bounding box center [319, 240] width 175 height 19
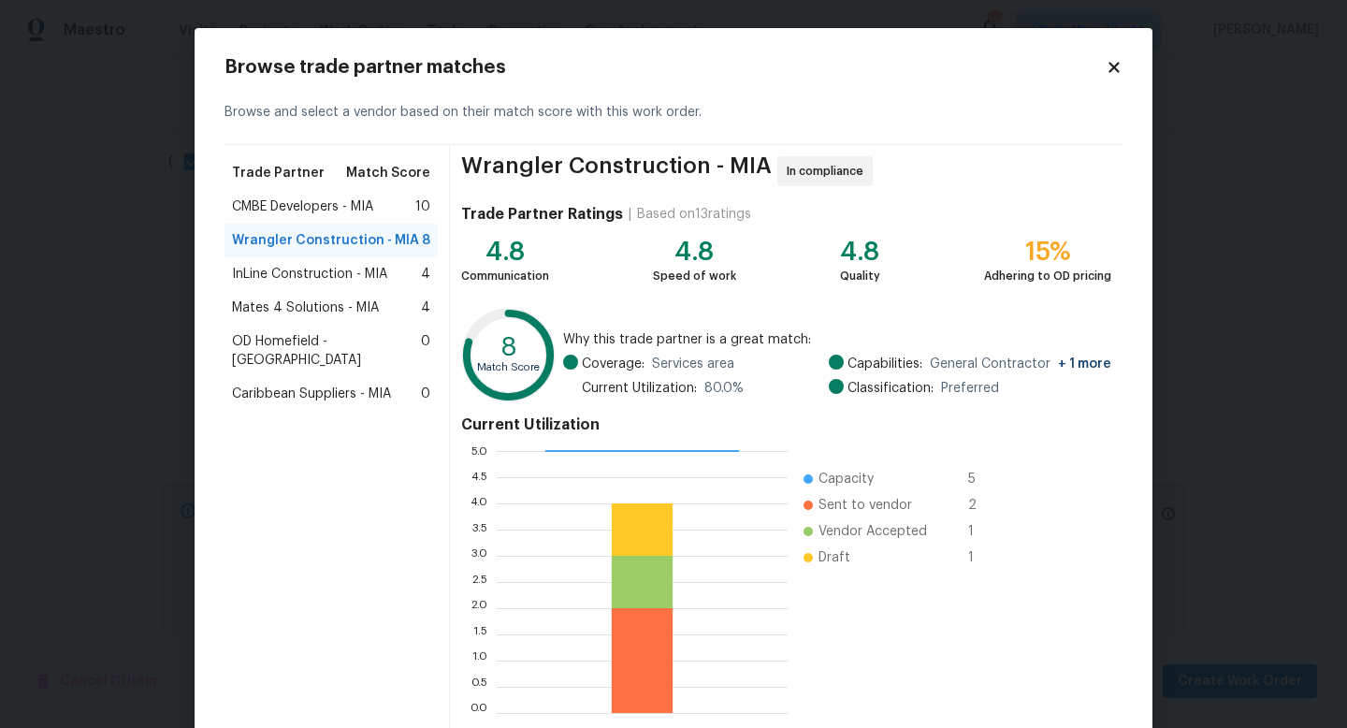
scroll to position [97, 0]
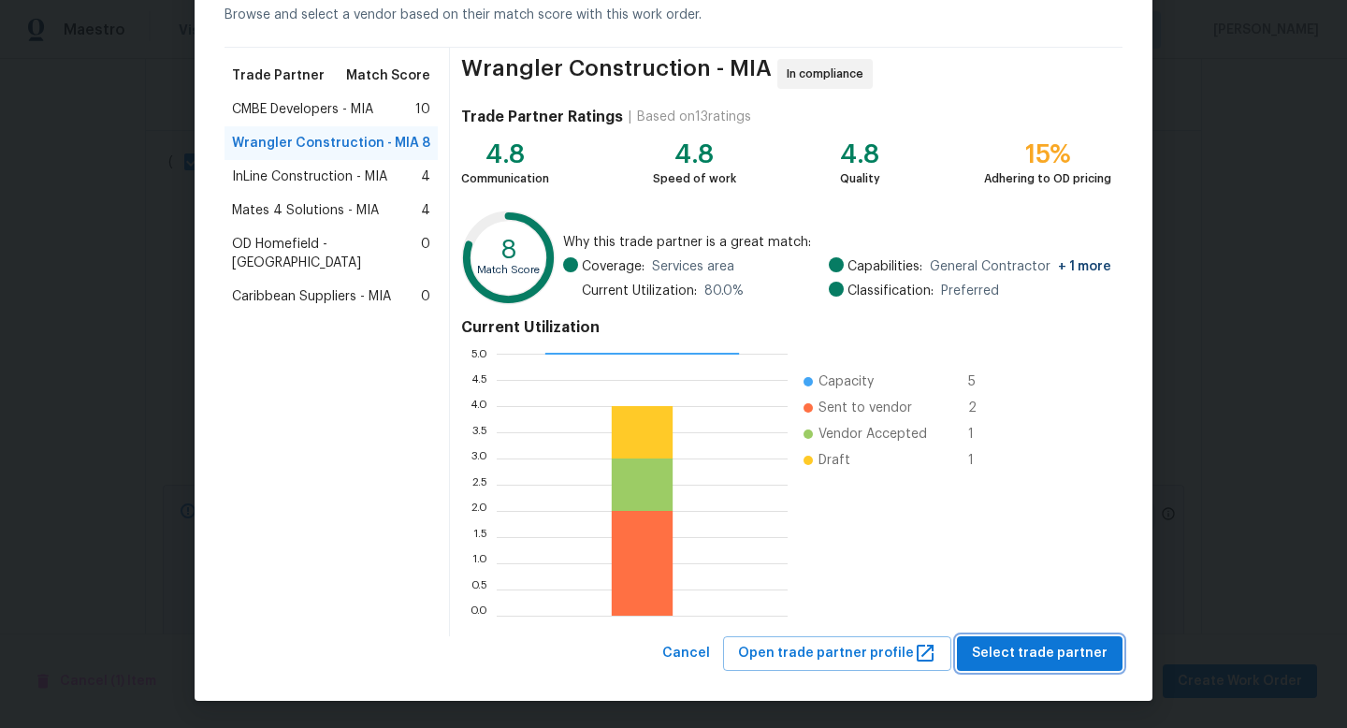
click at [1020, 656] on span "Select trade partner" at bounding box center [1040, 653] width 136 height 23
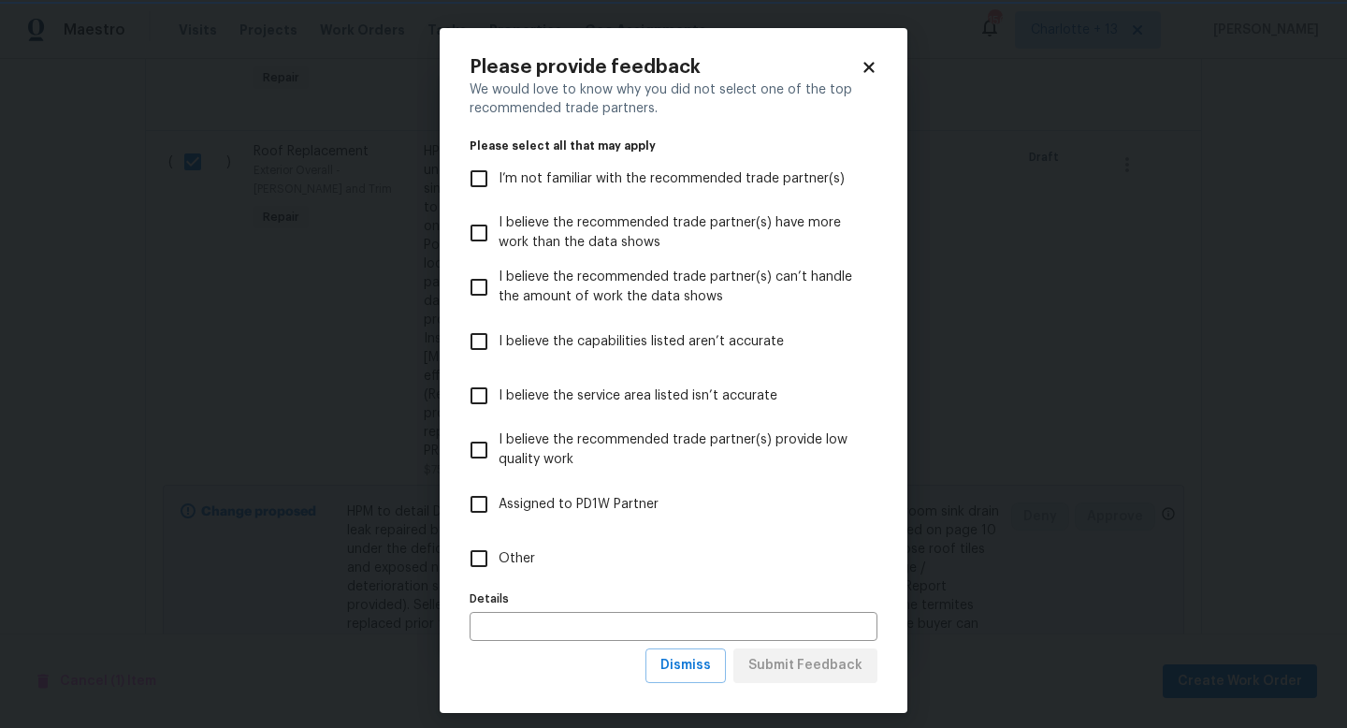
scroll to position [0, 0]
click at [481, 555] on input "Other" at bounding box center [478, 558] width 39 height 39
checkbox input "true"
click at [791, 671] on span "Submit Feedback" at bounding box center [805, 665] width 114 height 23
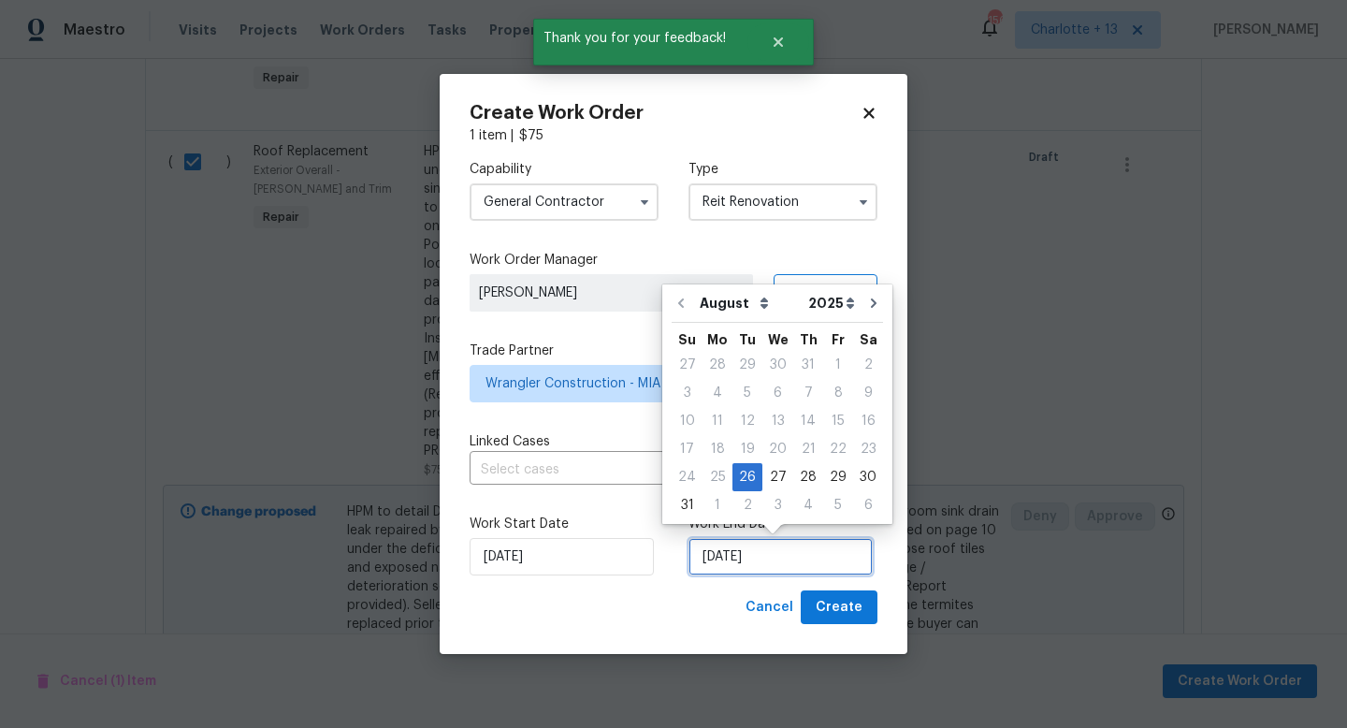
click at [733, 556] on input "[DATE]" at bounding box center [781, 556] width 184 height 37
click at [769, 479] on div "27" at bounding box center [778, 477] width 31 height 26
type input "[DATE]"
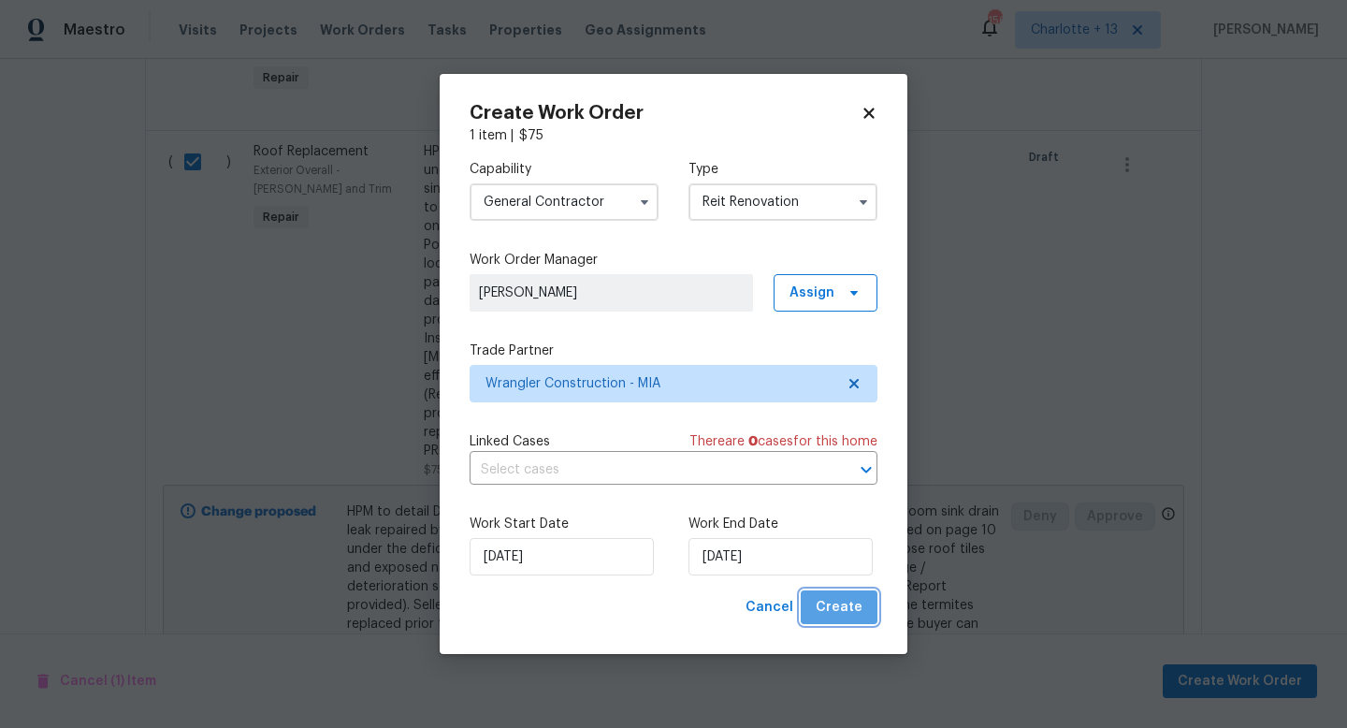
click at [843, 612] on span "Create" at bounding box center [839, 607] width 47 height 23
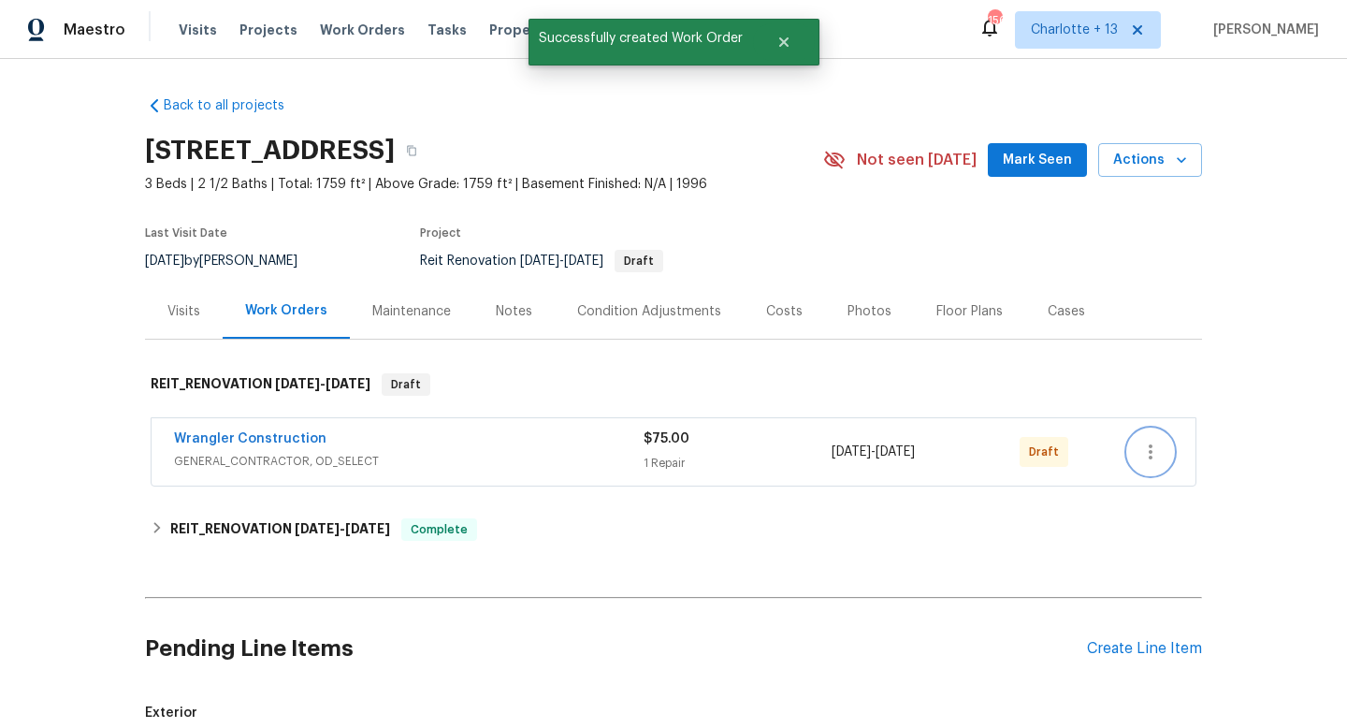
click at [1155, 455] on icon "button" at bounding box center [1151, 452] width 22 height 22
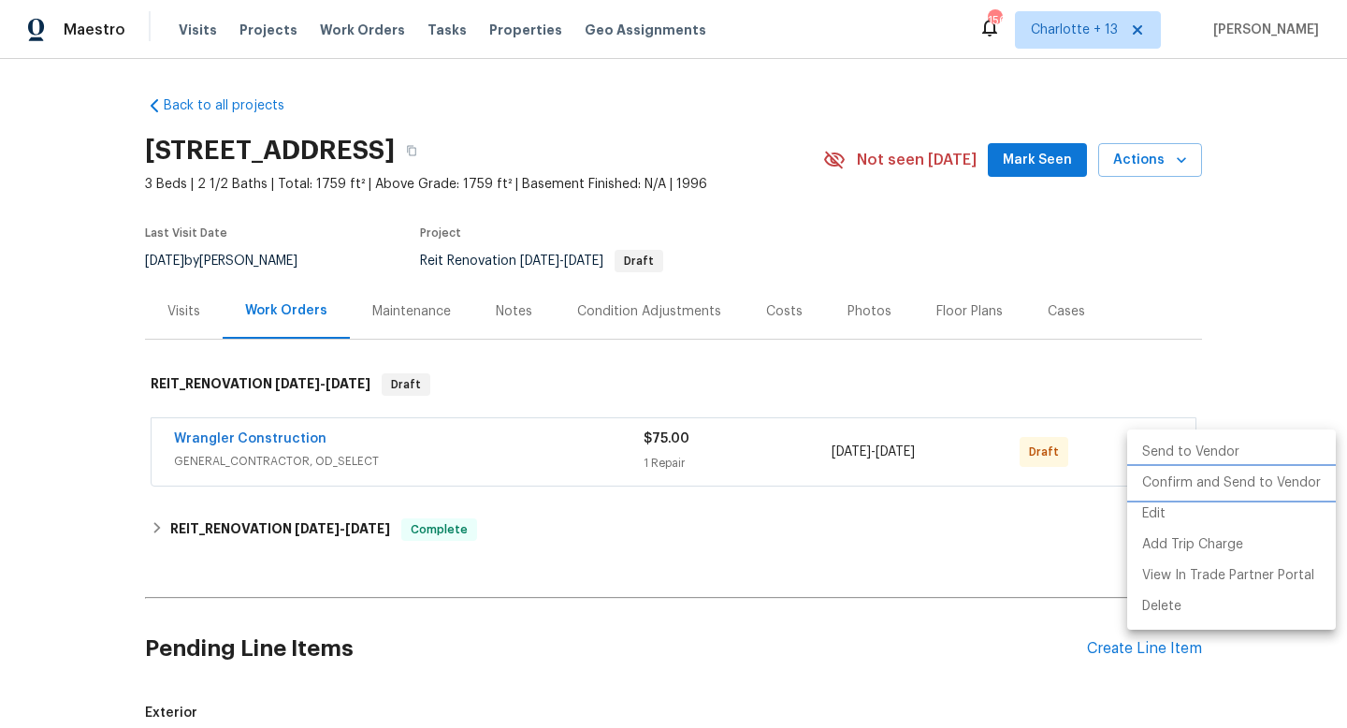
click at [1175, 480] on li "Confirm and Send to Vendor" at bounding box center [1231, 483] width 209 height 31
